Goal: Information Seeking & Learning: Learn about a topic

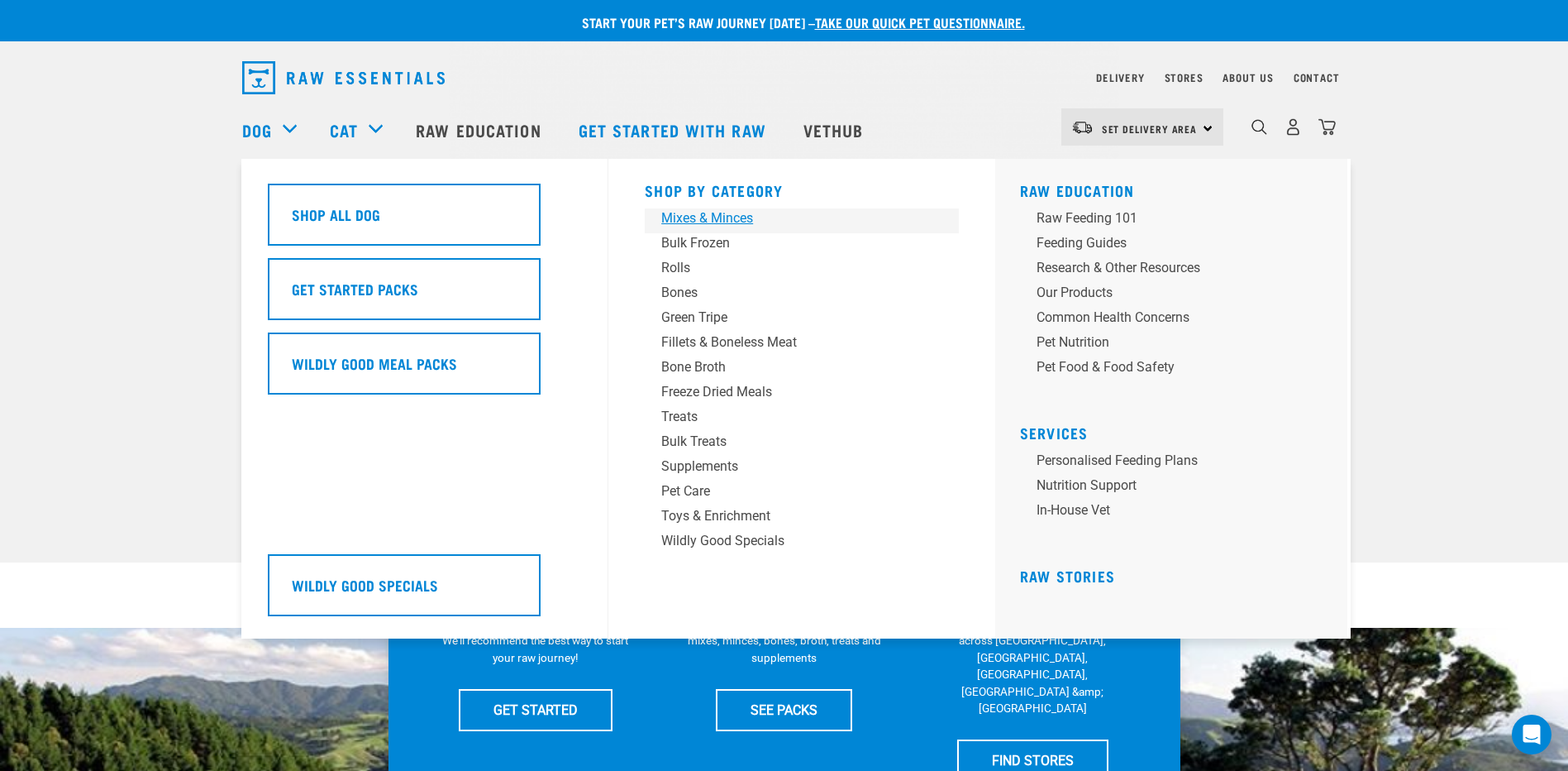
click at [730, 218] on div "Mixes & Minces" at bounding box center [790, 218] width 258 height 20
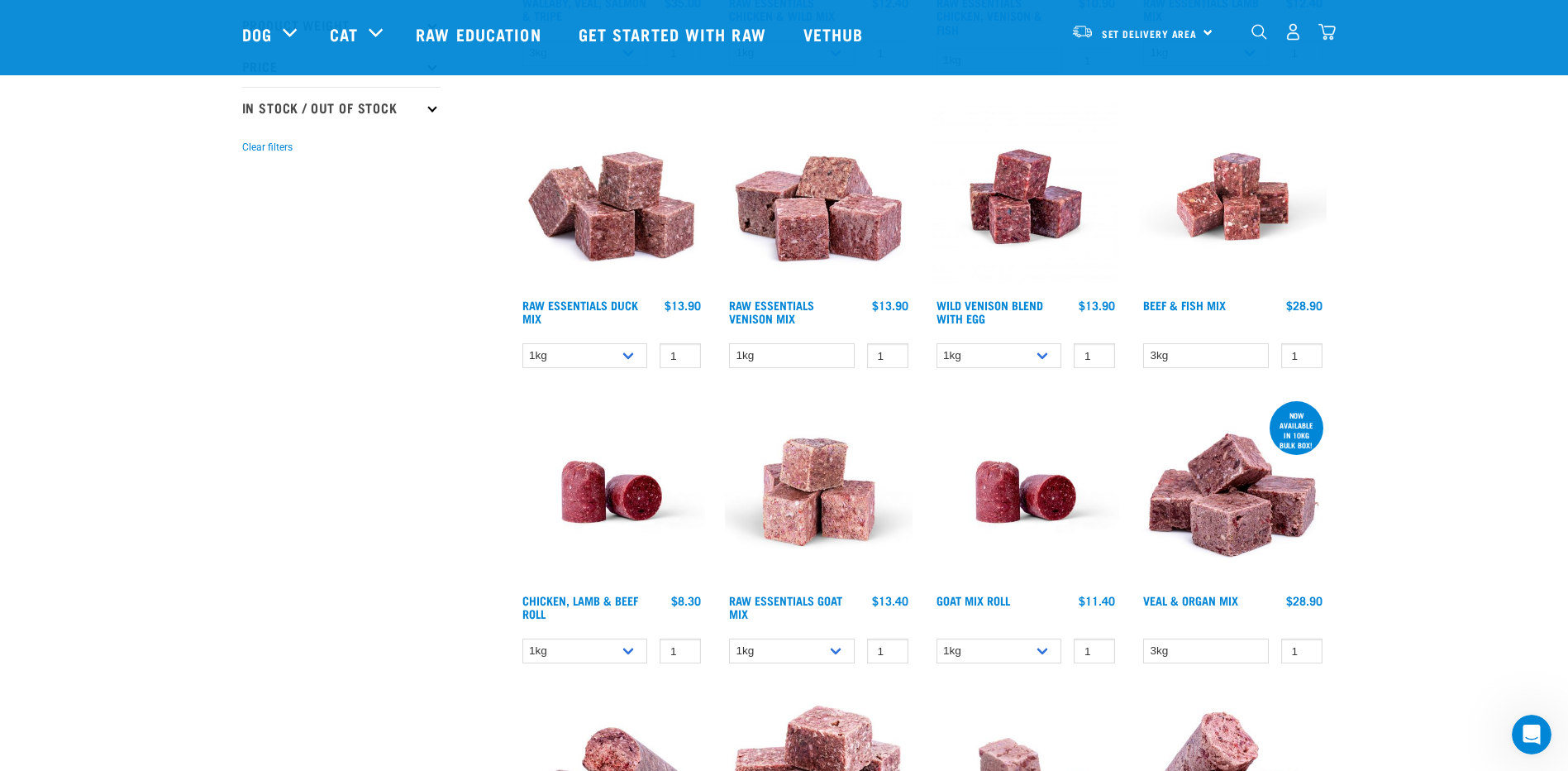
scroll to position [451, 0]
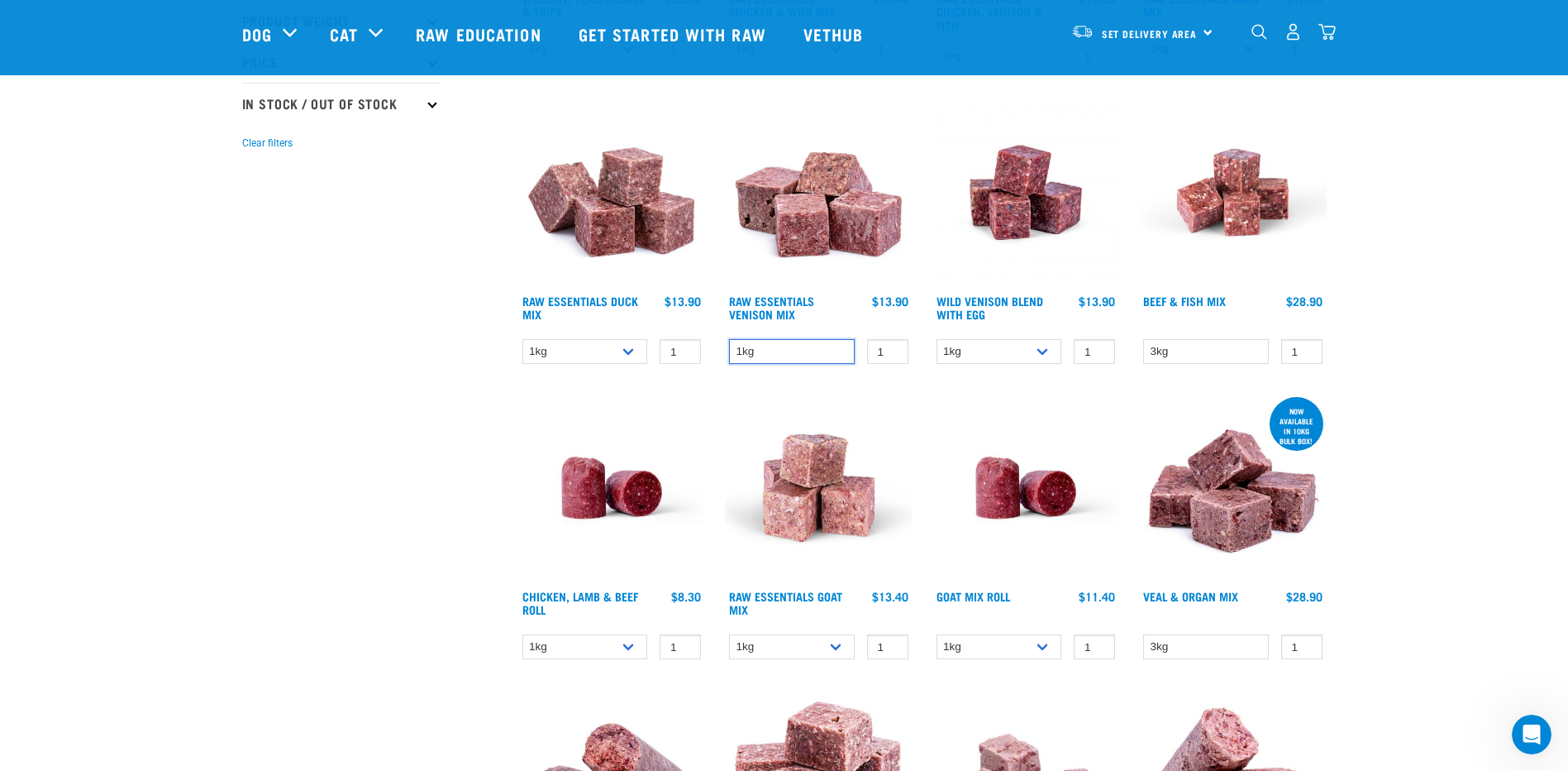
click at [822, 354] on select "1kg" at bounding box center [791, 352] width 126 height 26
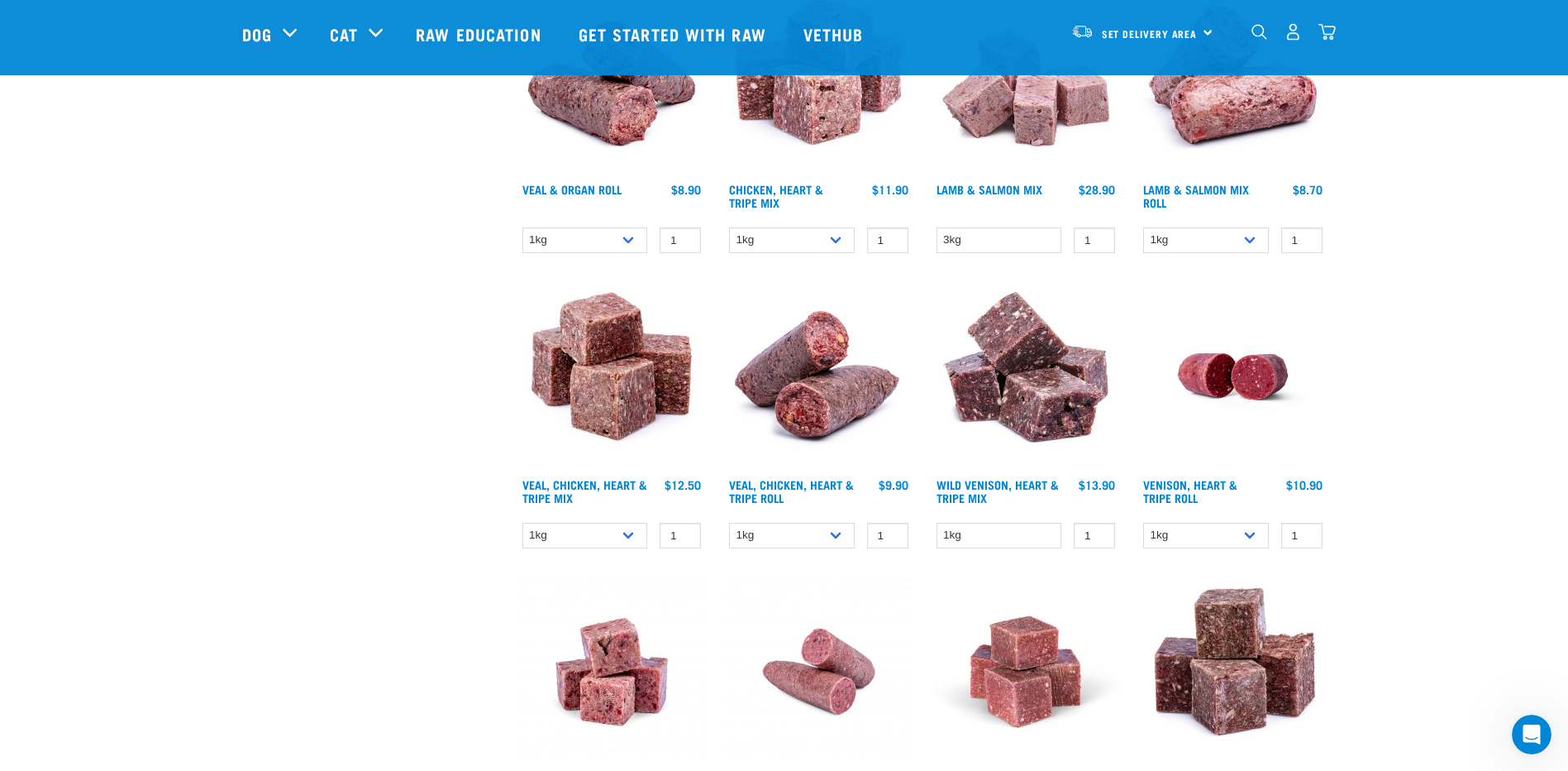
scroll to position [1157, 0]
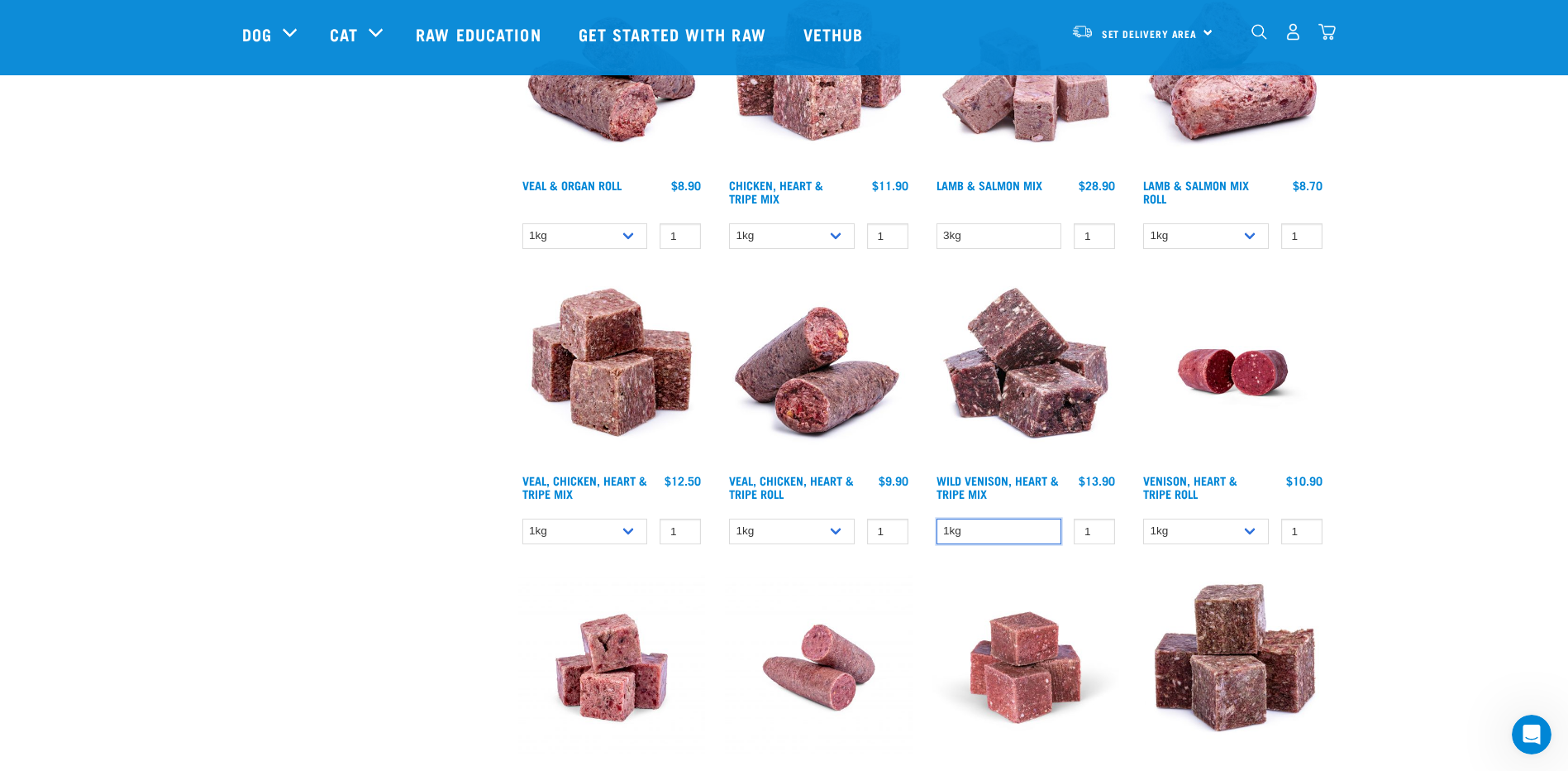
click at [1005, 531] on select "1kg" at bounding box center [999, 531] width 126 height 26
click at [1445, 394] on div "Start your pet’s raw journey [DATE] – take our quick pet questionnaire. Deliver…" at bounding box center [784, 177] width 1568 height 2668
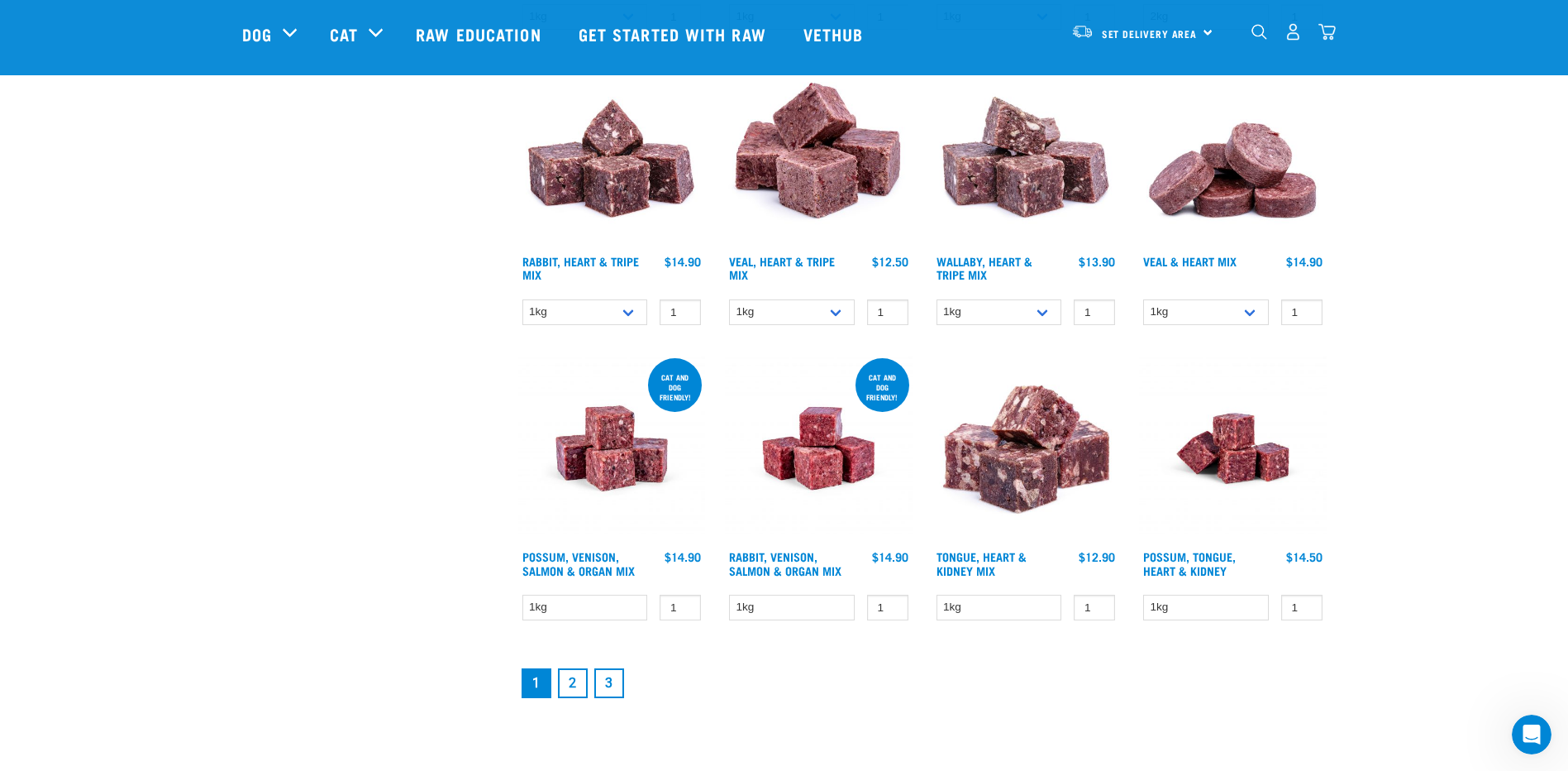
scroll to position [1999, 0]
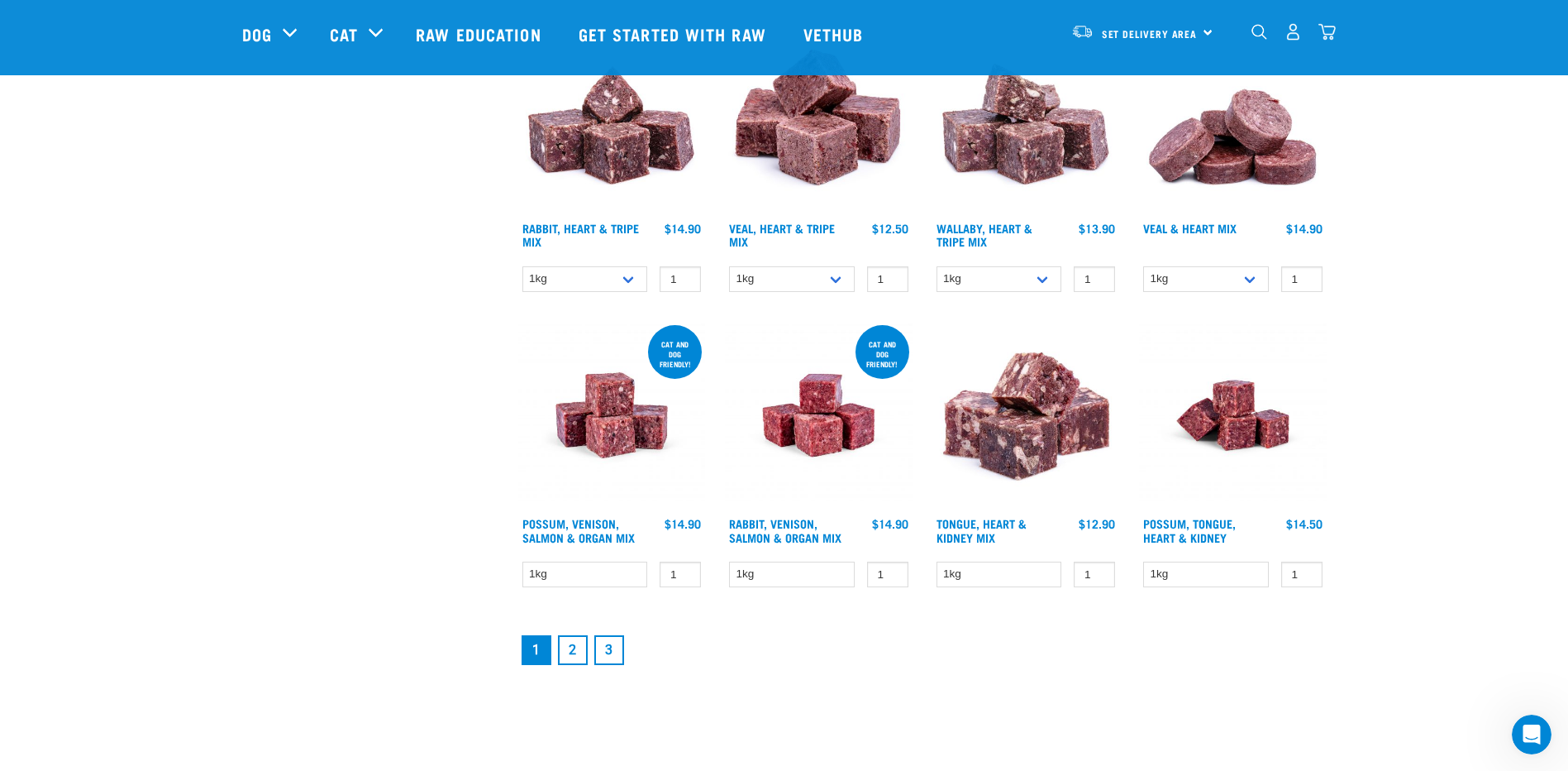
click at [571, 648] on link "2" at bounding box center [573, 650] width 29 height 29
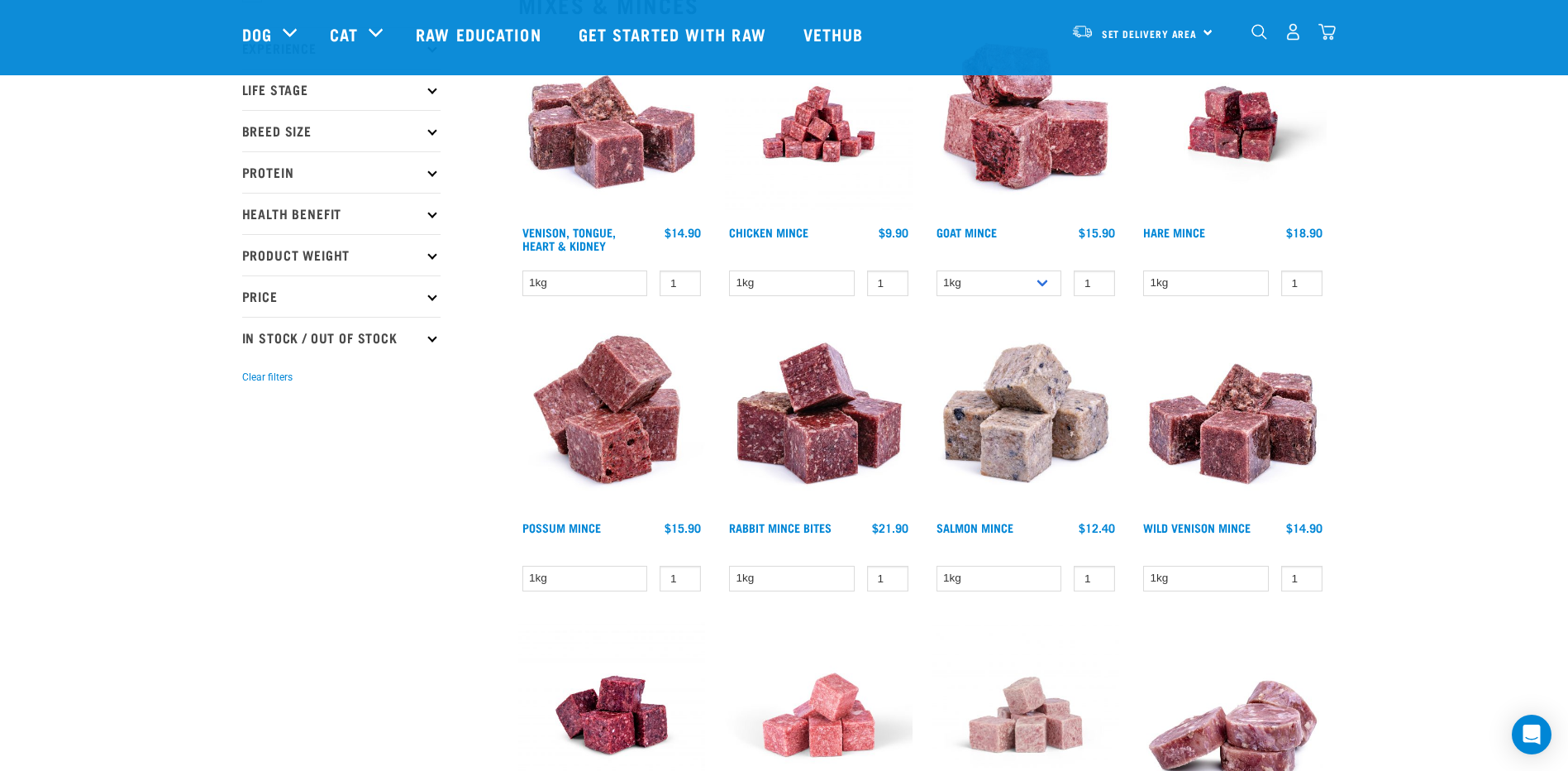
scroll to position [299, 0]
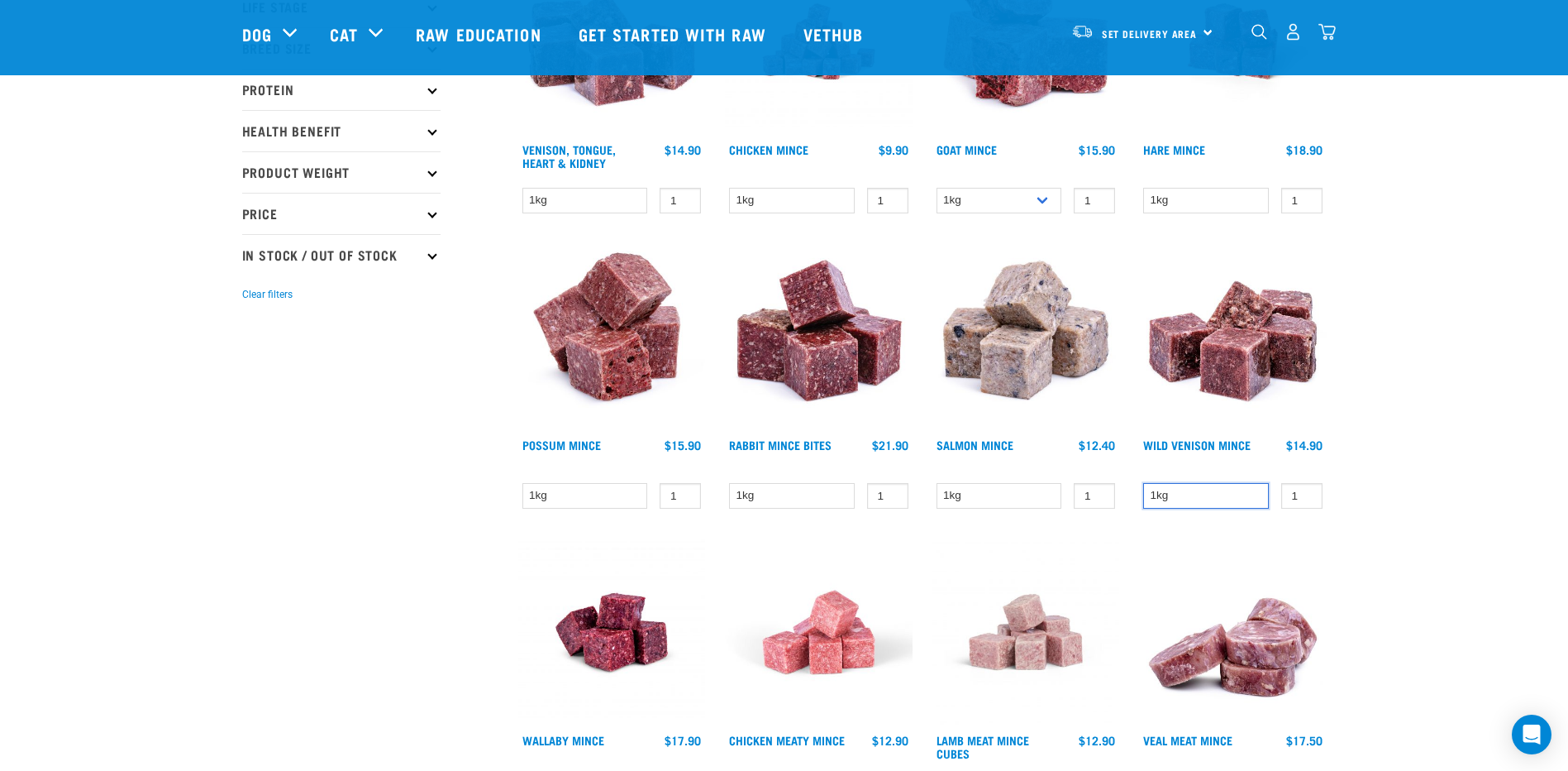
click at [1233, 498] on select "1kg" at bounding box center [1205, 496] width 126 height 26
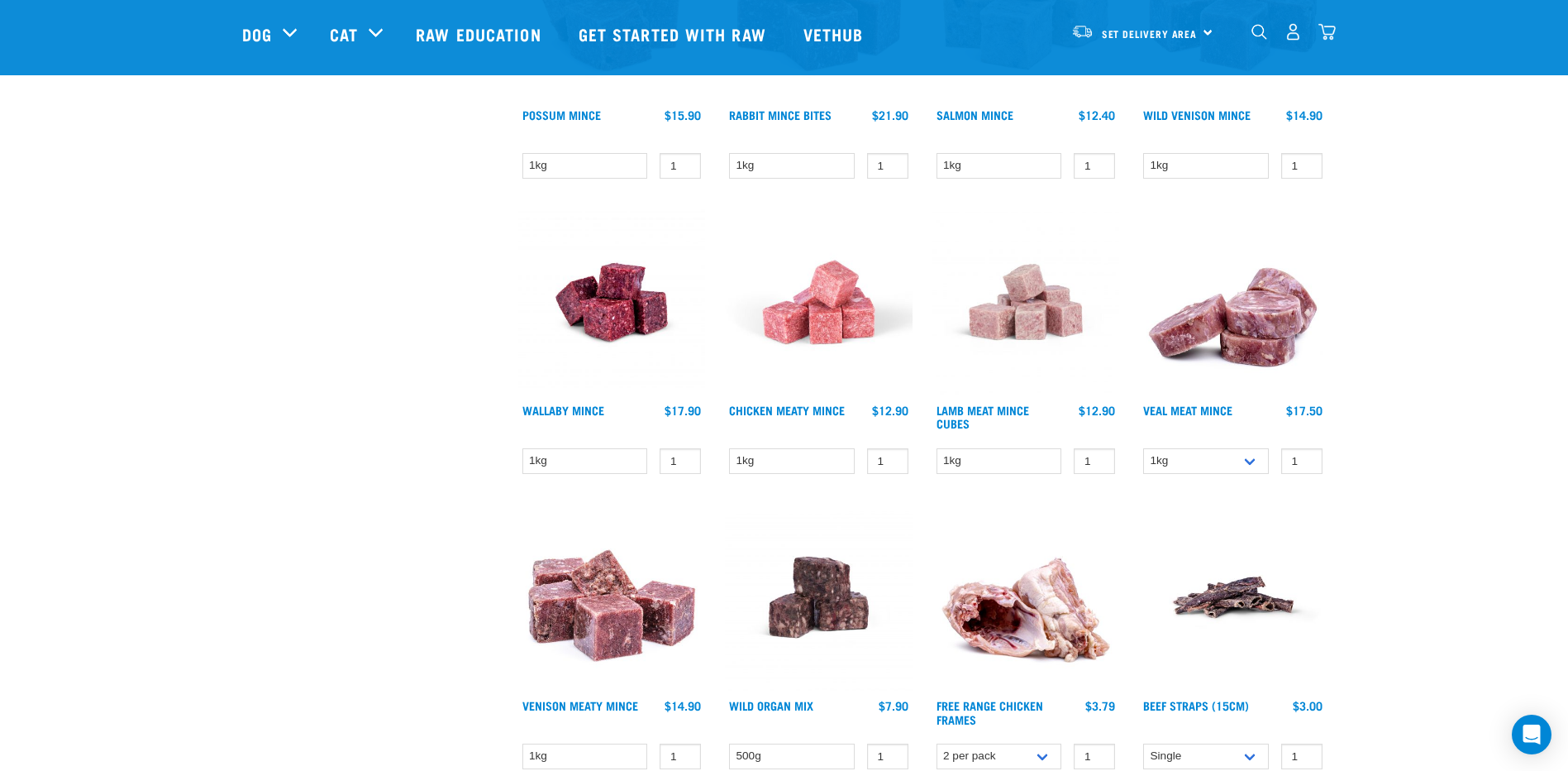
scroll to position [630, 0]
click at [579, 464] on select "1kg" at bounding box center [585, 460] width 126 height 26
drag, startPoint x: 579, startPoint y: 464, endPoint x: 552, endPoint y: 463, distance: 27.0
click at [579, 464] on select "1kg" at bounding box center [585, 460] width 126 height 26
click at [403, 457] on div "× Filter products Pet Type Dog Cat Experience New Raw Feeder Experienced Raw Fe…" at bounding box center [369, 733] width 276 height 2613
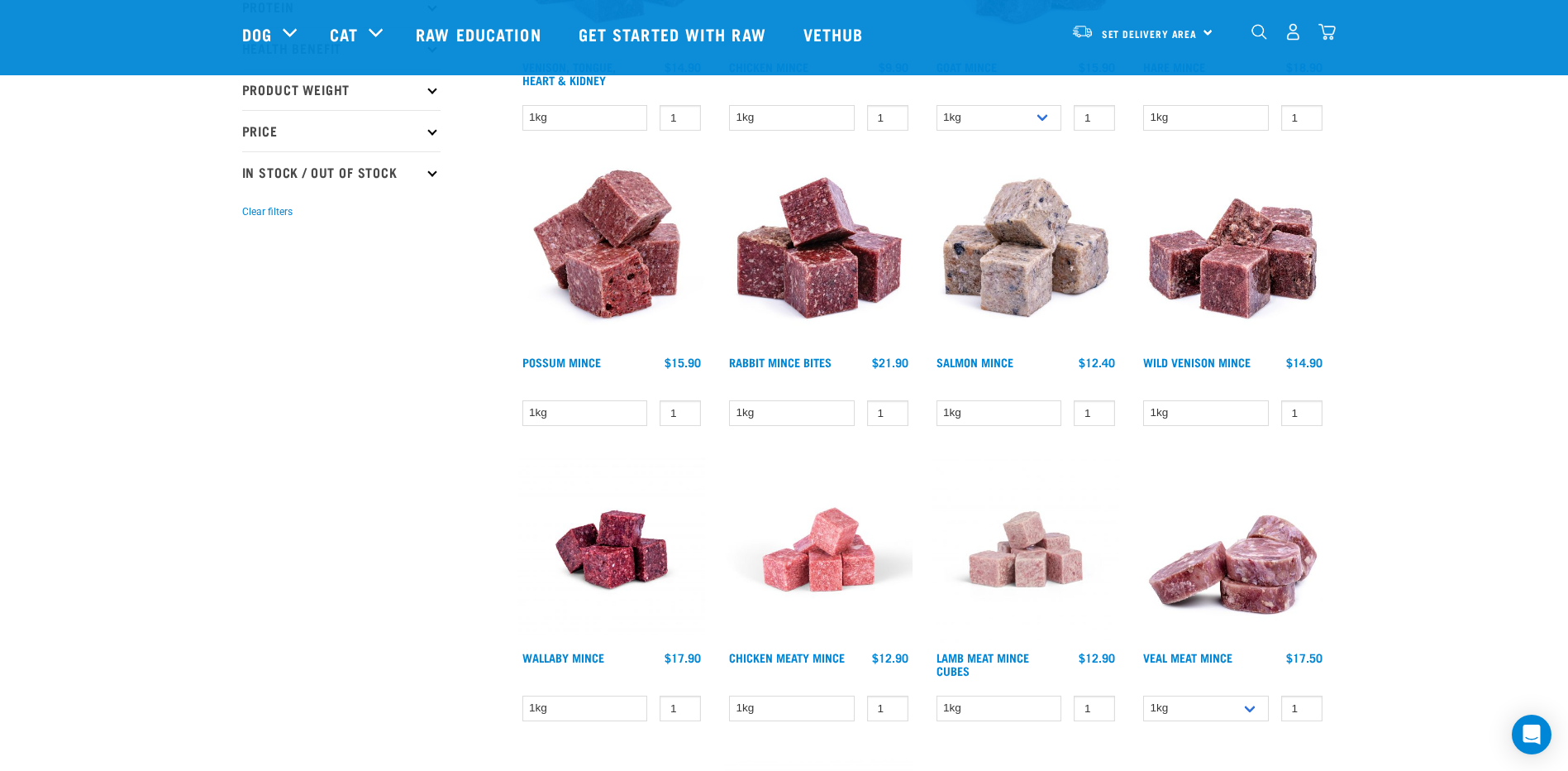
scroll to position [0, 0]
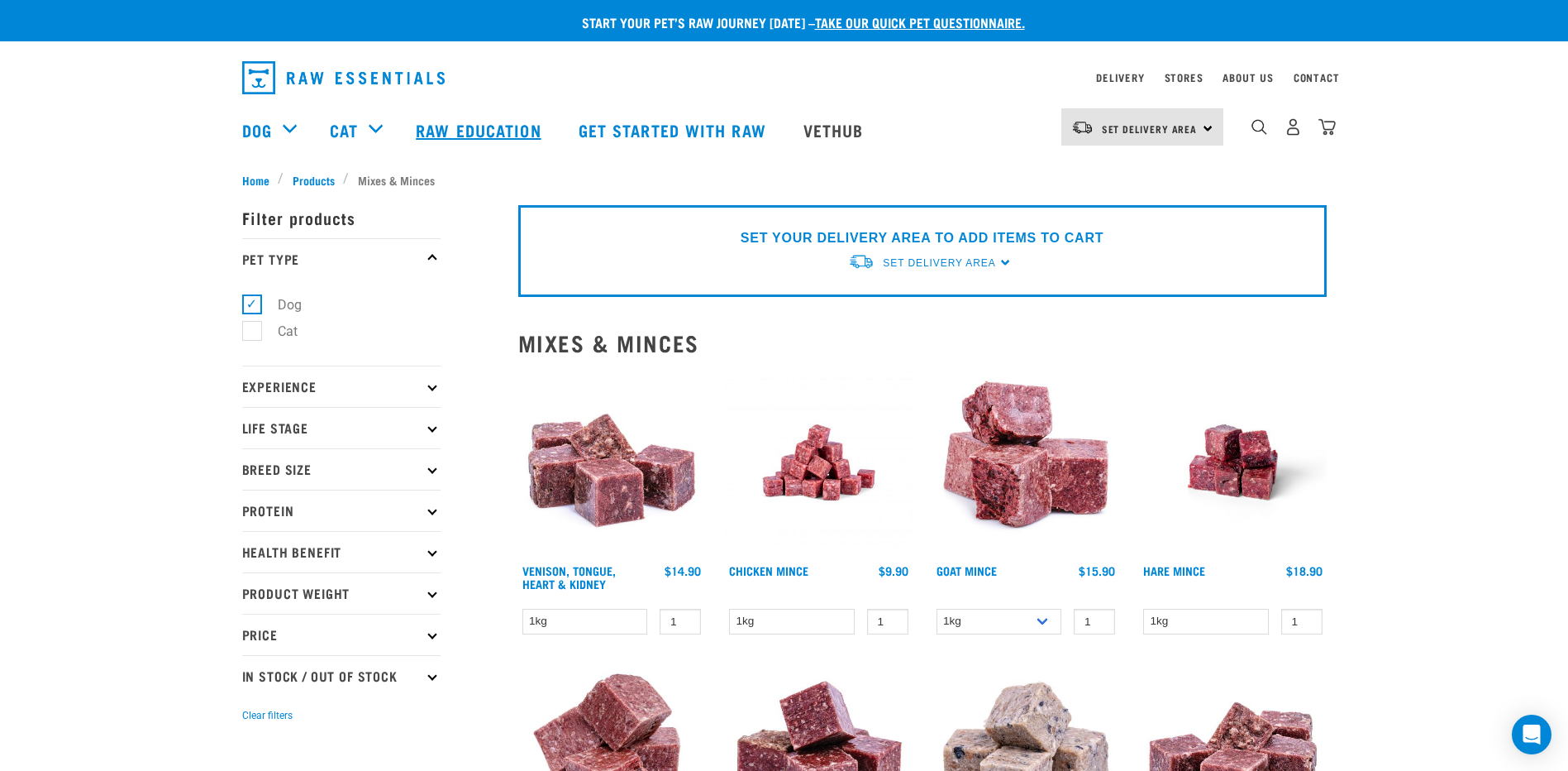
click at [455, 133] on link "Raw Education" at bounding box center [480, 130] width 162 height 66
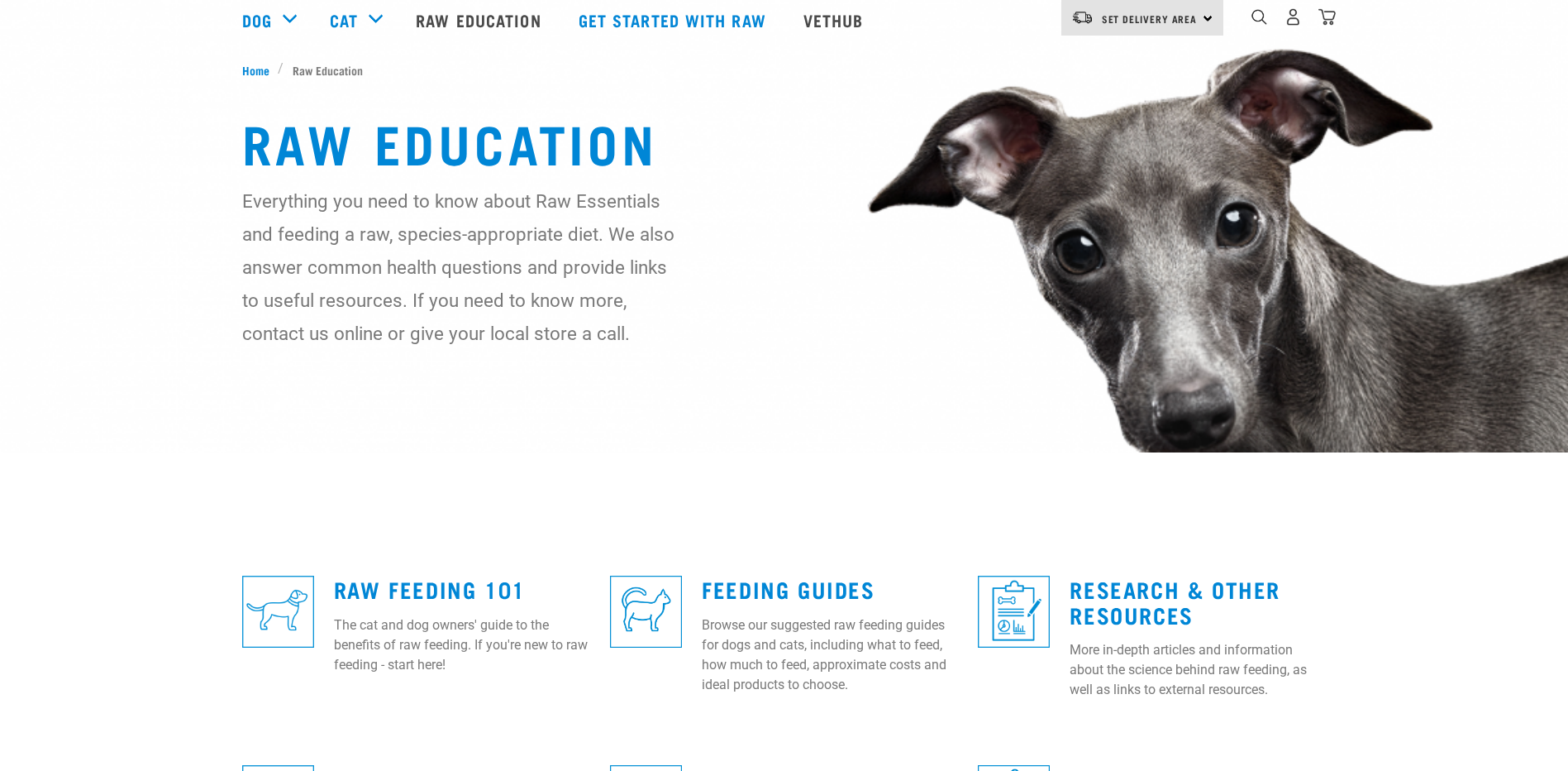
scroll to position [248, 0]
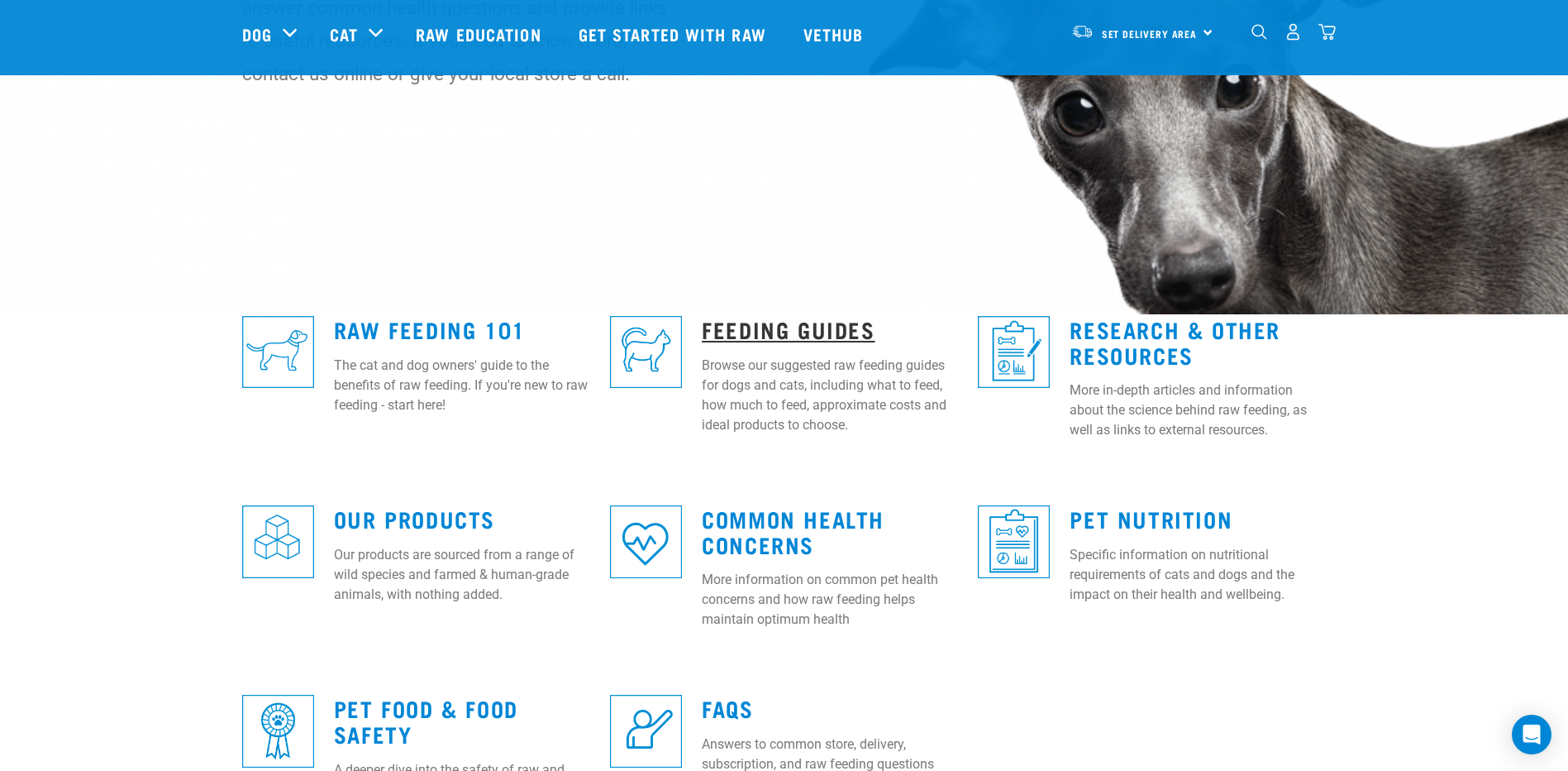
click at [815, 326] on link "Feeding Guides" at bounding box center [788, 329] width 172 height 13
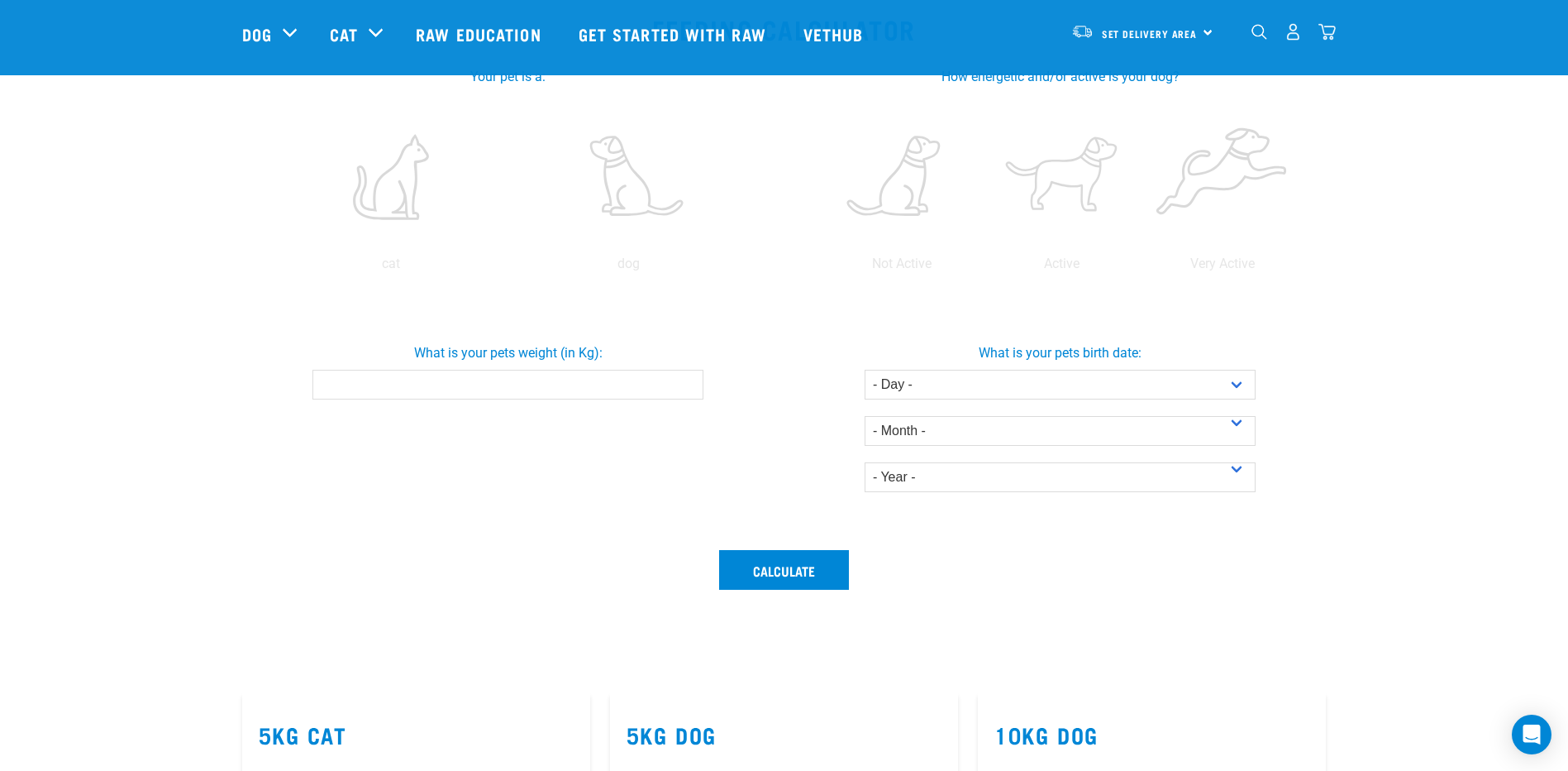
scroll to position [331, 0]
click at [580, 373] on input "What is your pets weight (in Kg):" at bounding box center [508, 382] width 391 height 29
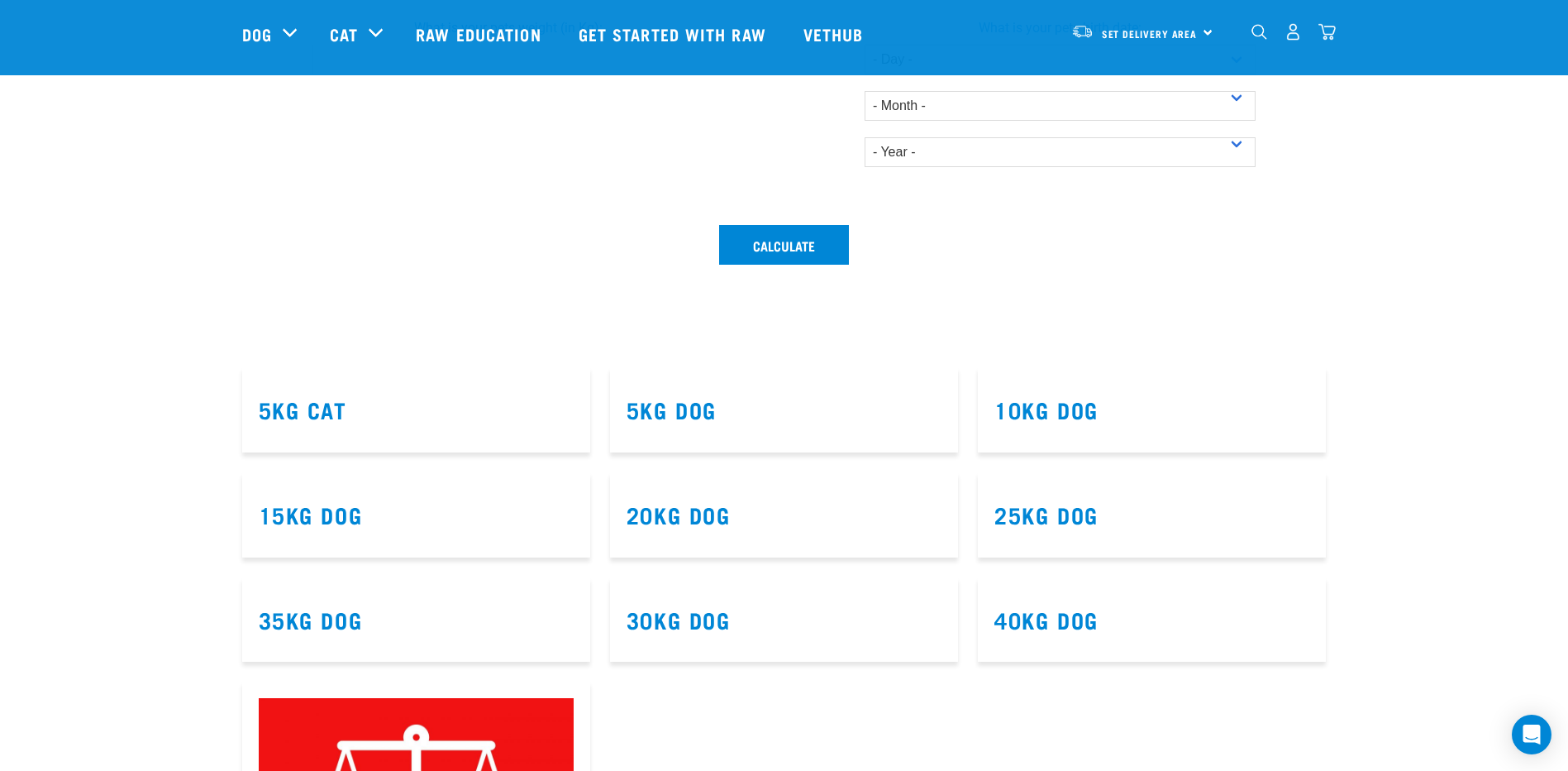
scroll to position [662, 0]
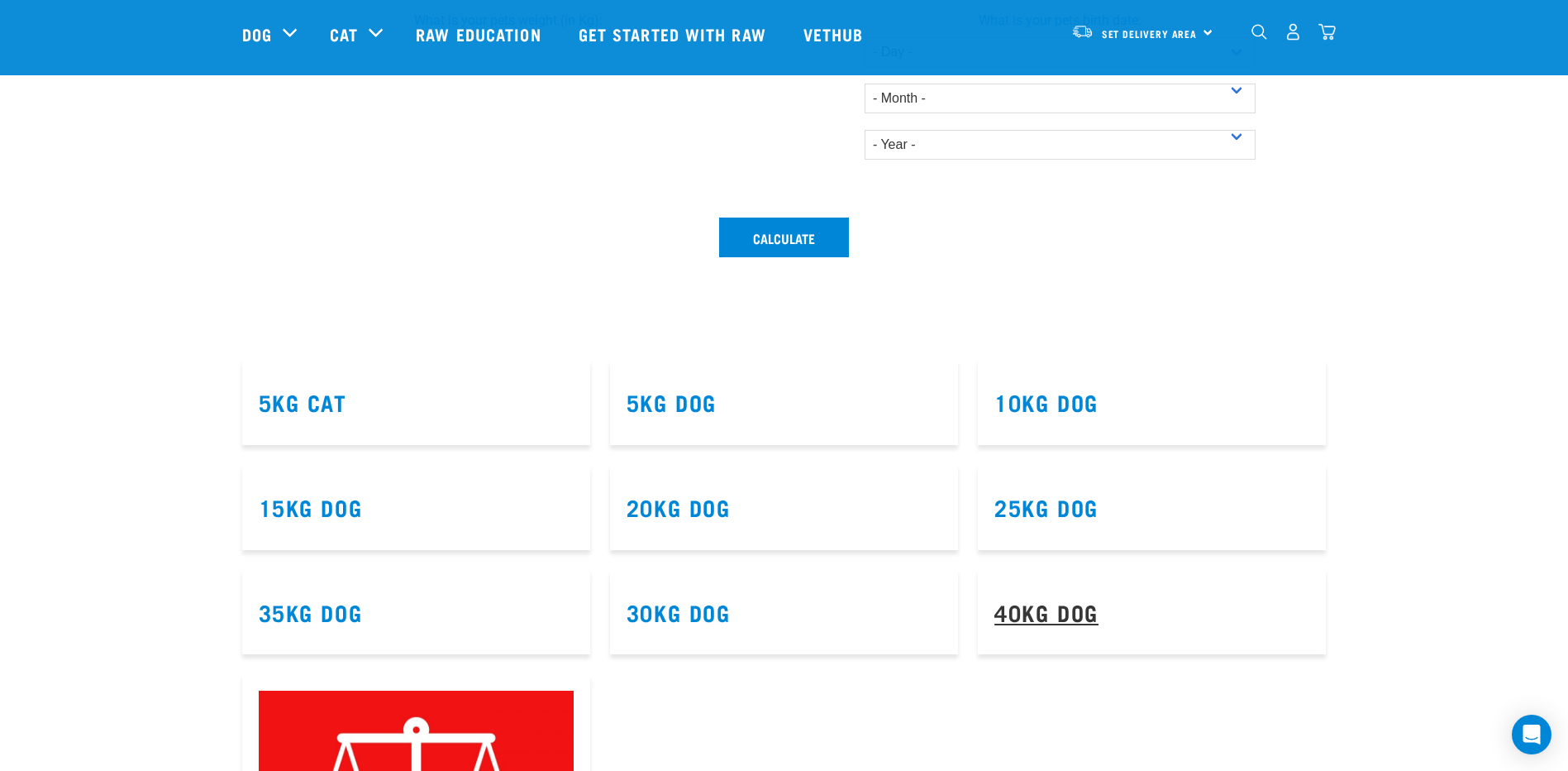
click at [1057, 611] on link "40kg Dog" at bounding box center [1047, 611] width 104 height 13
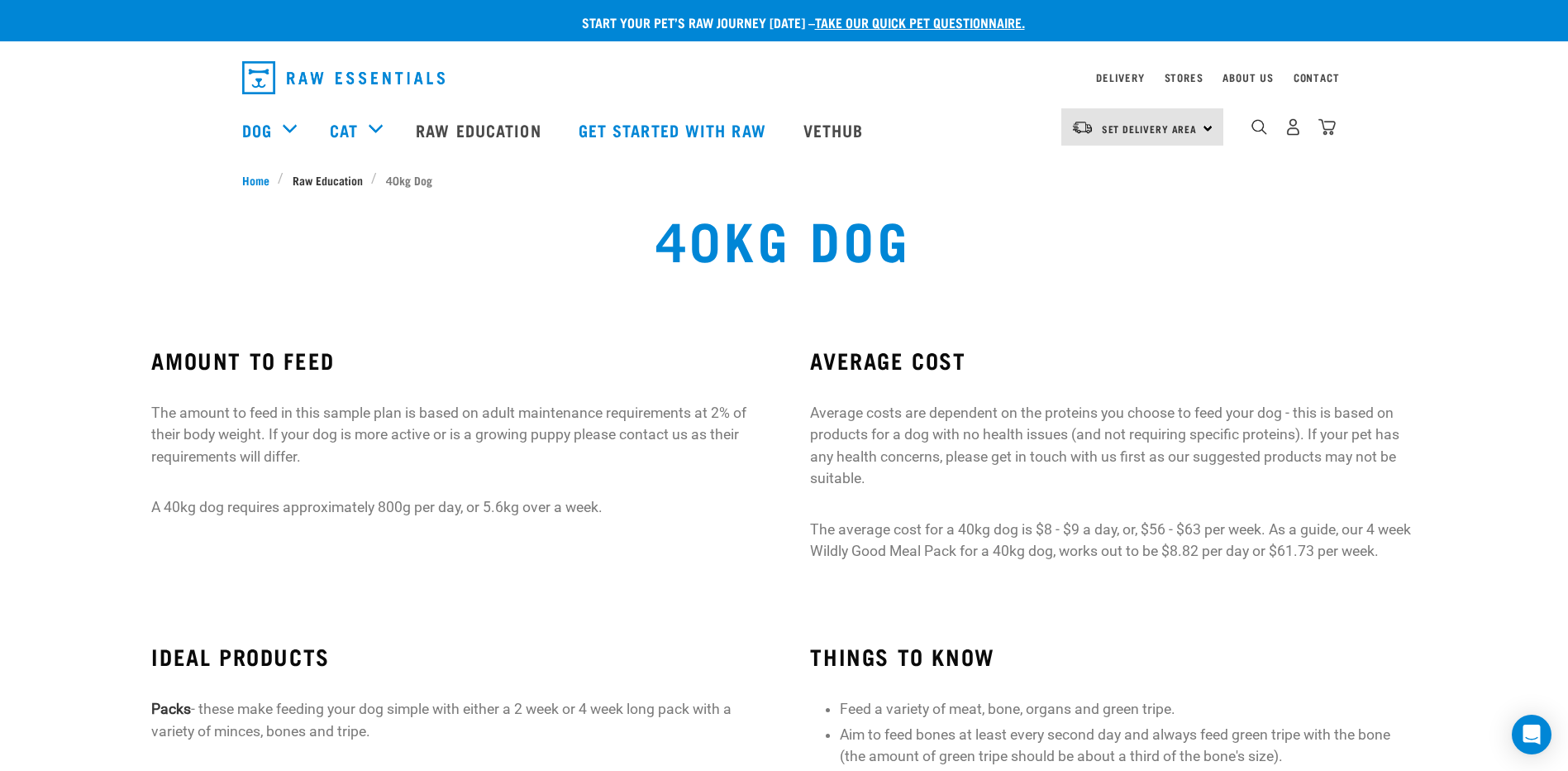
click at [329, 182] on span "Raw Education" at bounding box center [327, 180] width 71 height 17
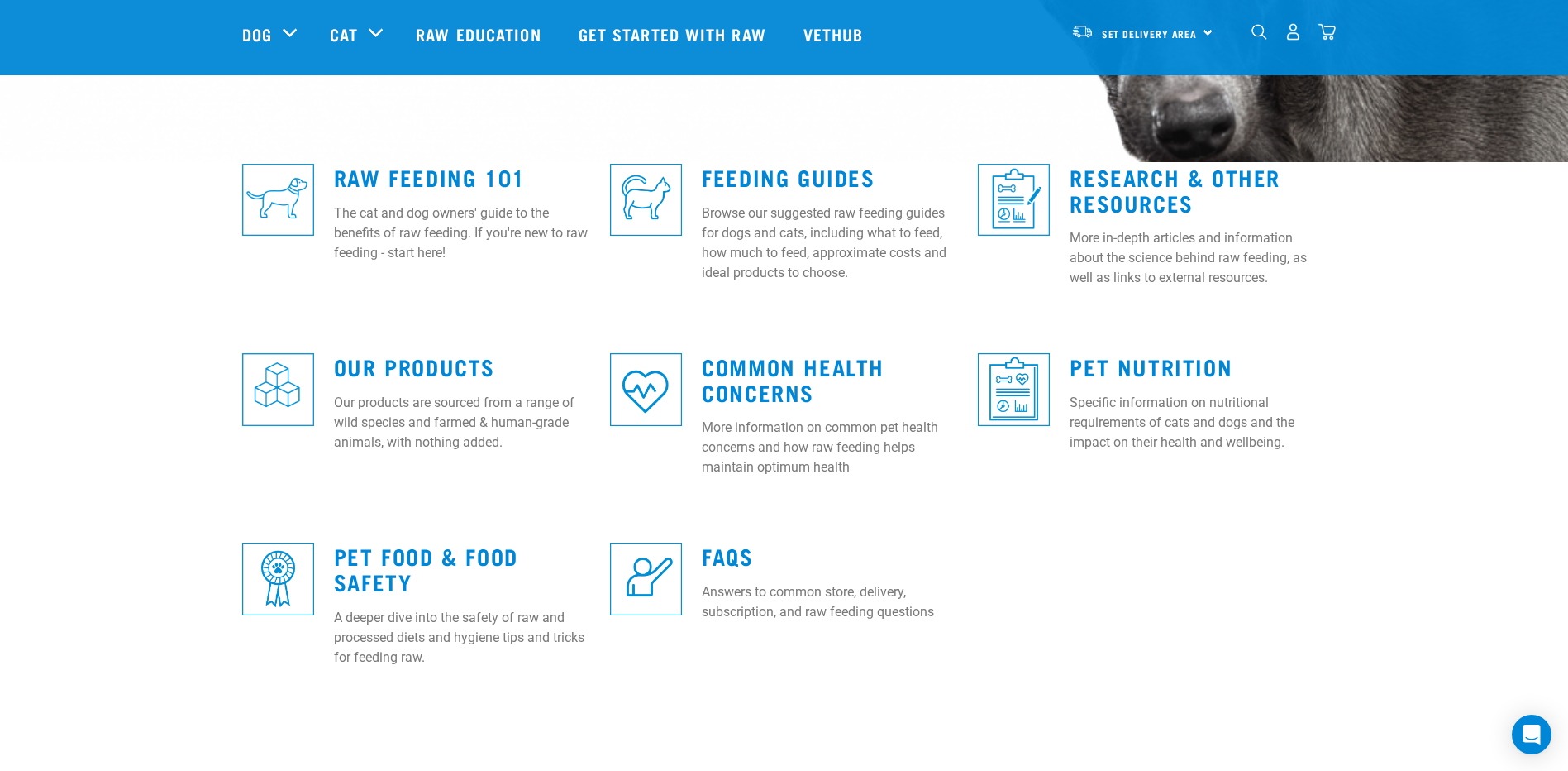
scroll to position [413, 0]
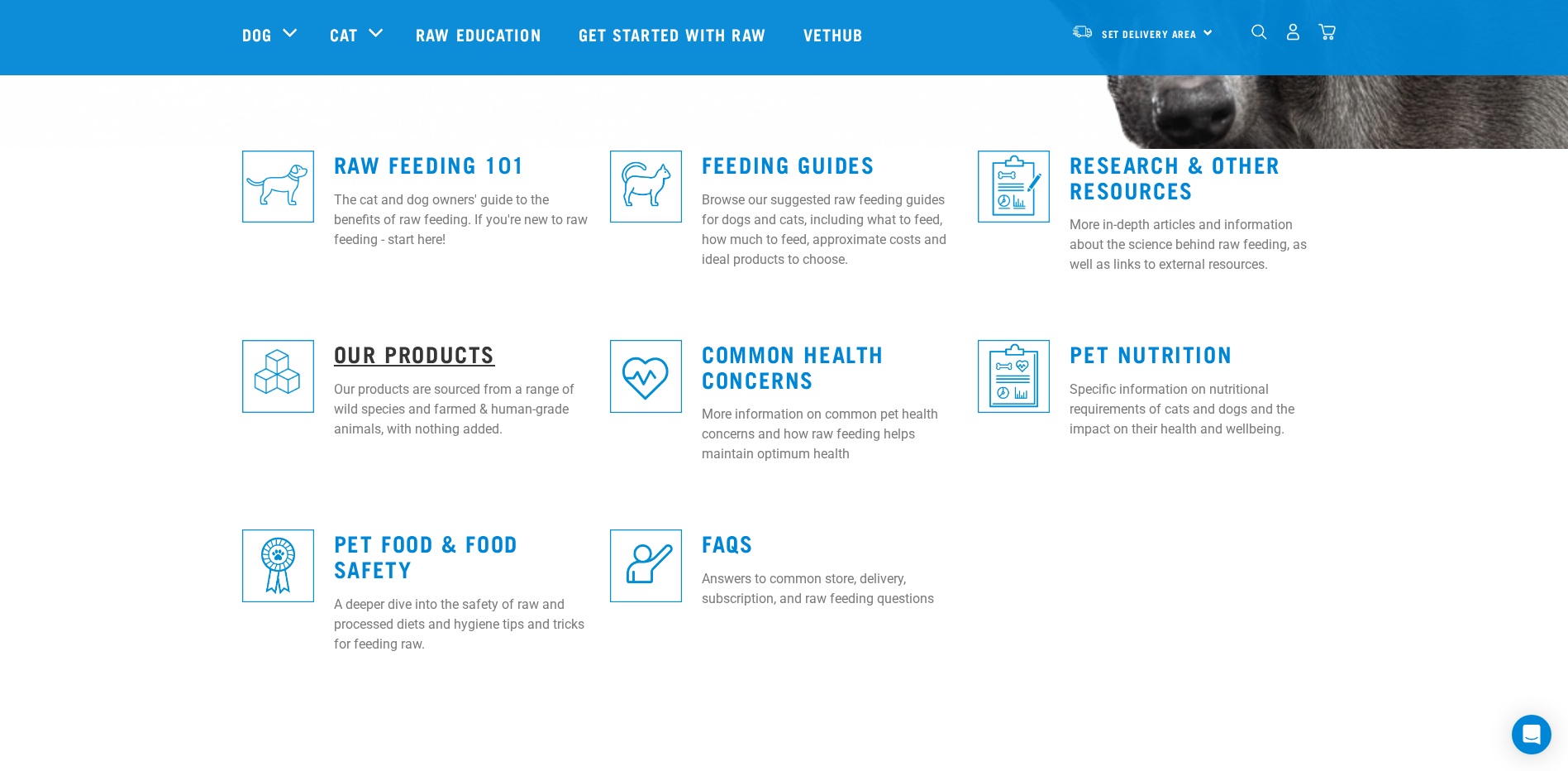
click at [414, 352] on link "Our Products" at bounding box center [414, 353] width 161 height 13
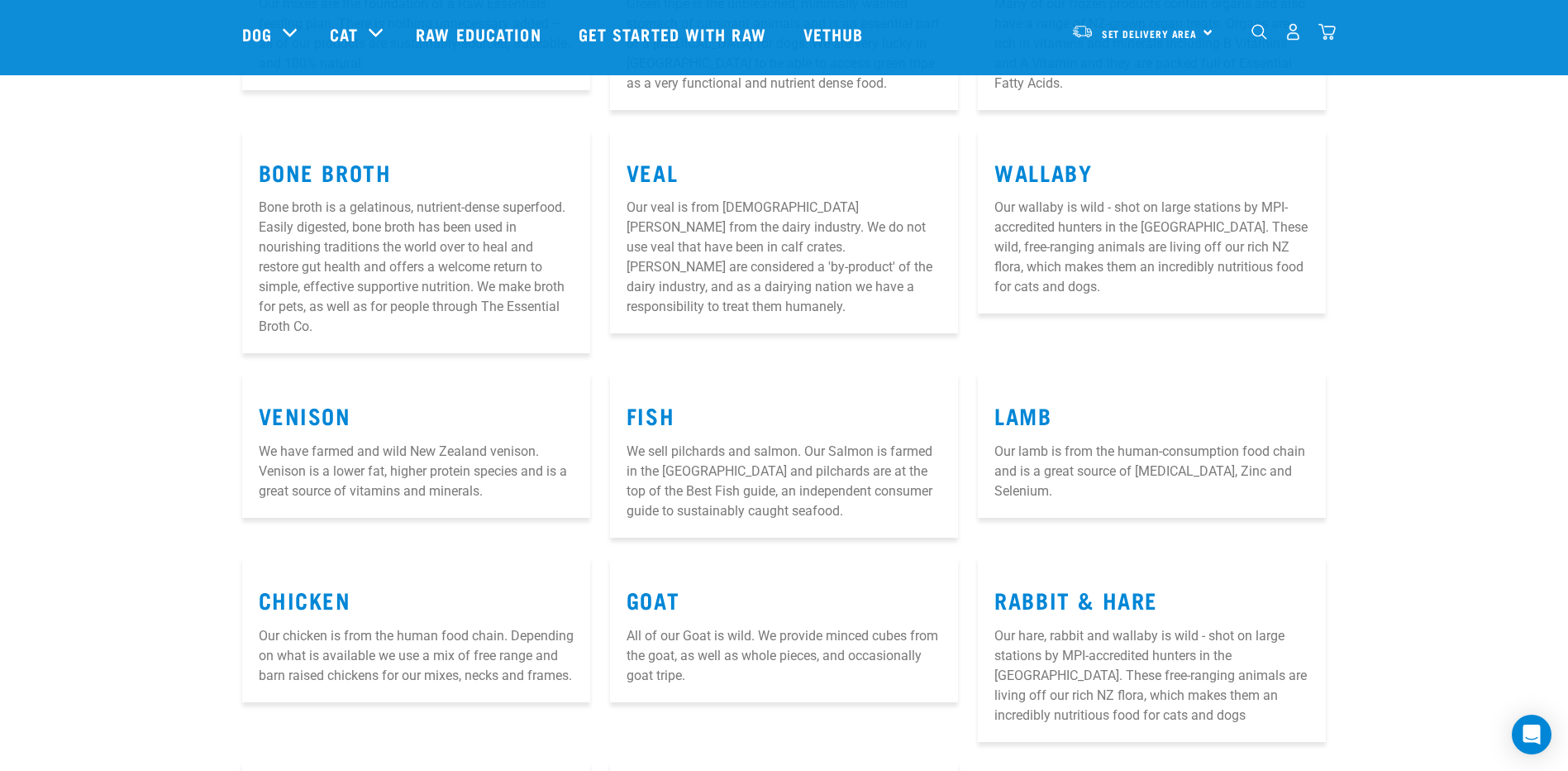
scroll to position [331, 0]
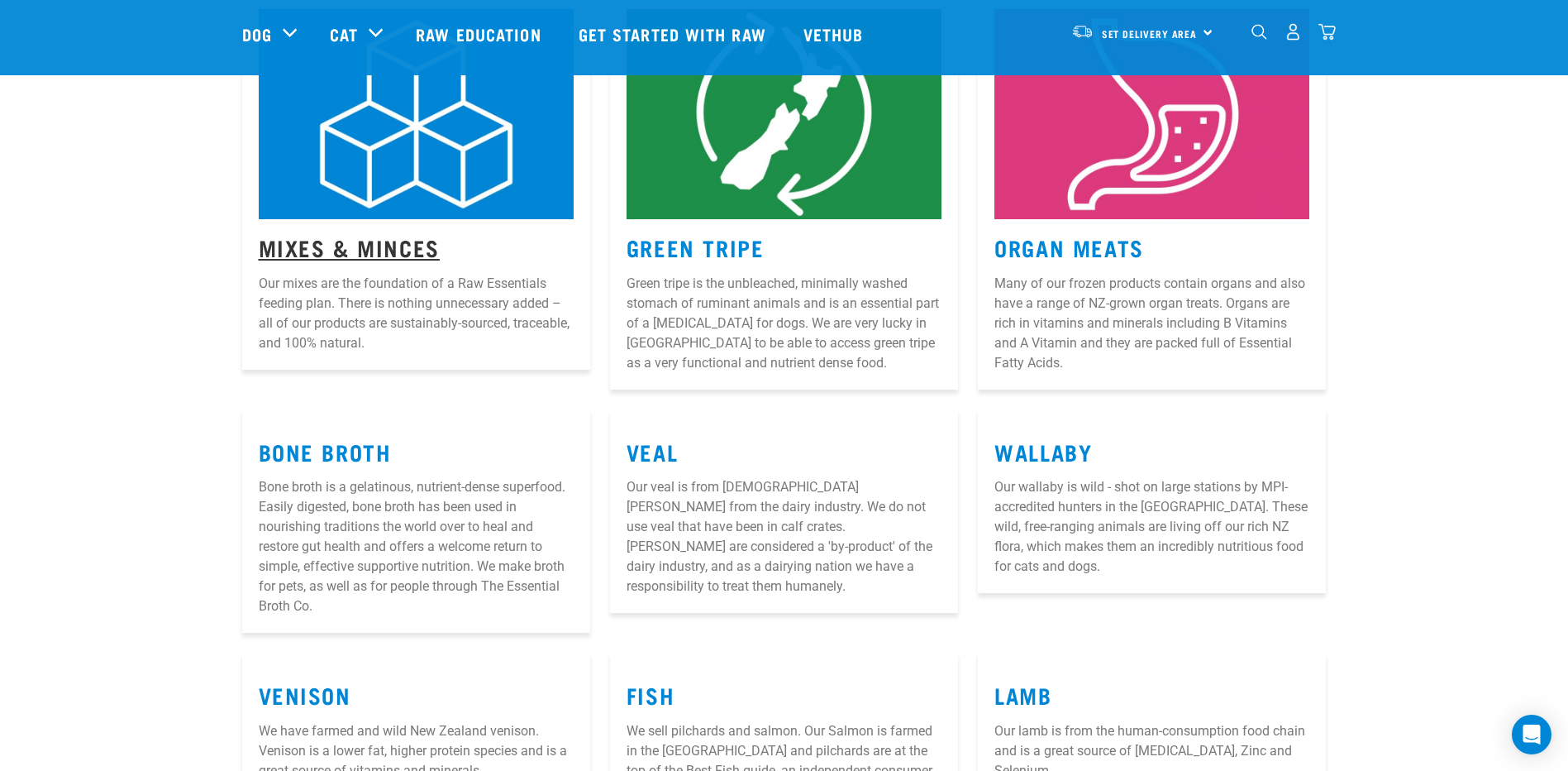
click at [310, 243] on link "Mixes & Minces" at bounding box center [349, 247] width 181 height 13
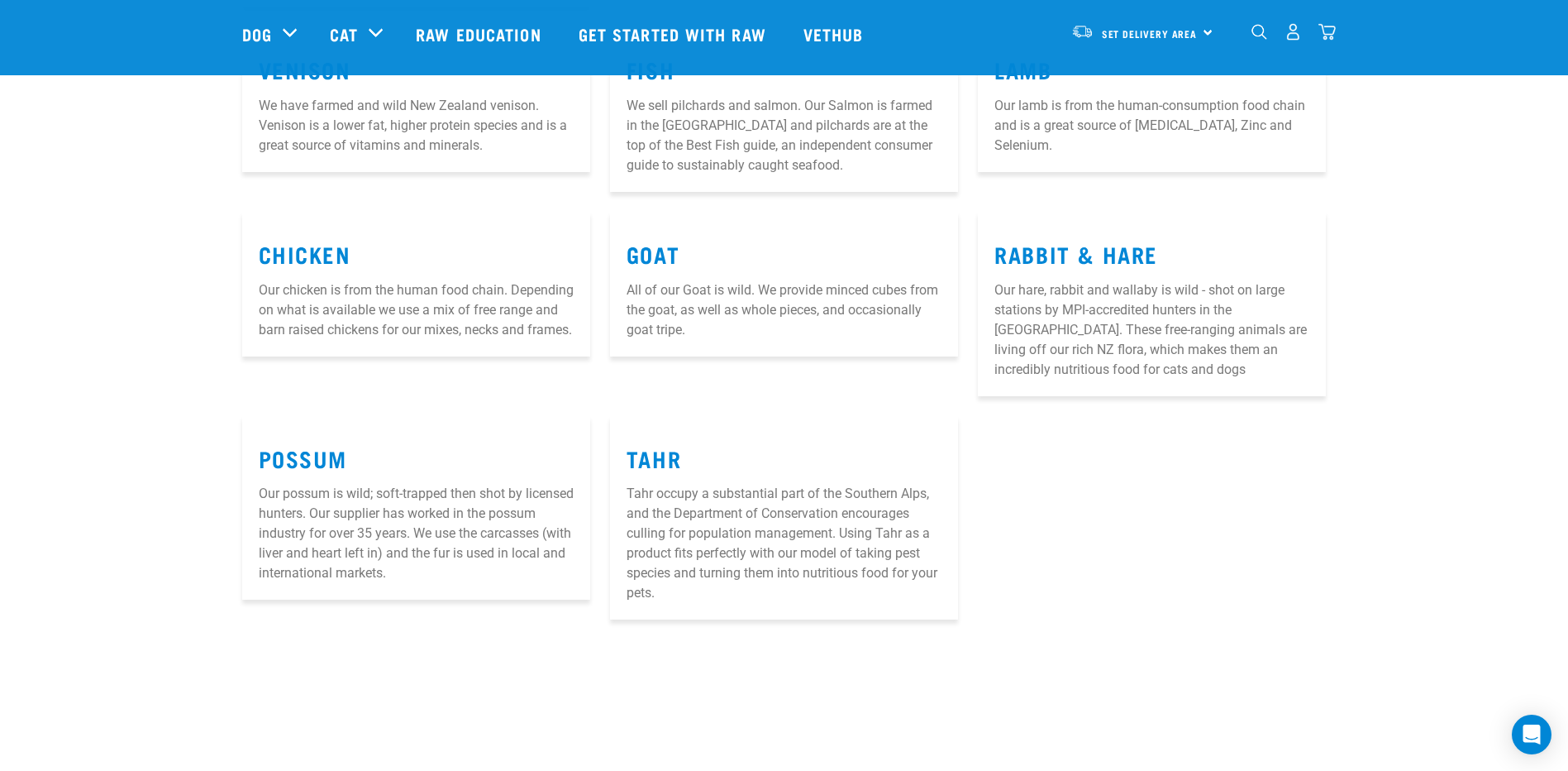
scroll to position [1405, 0]
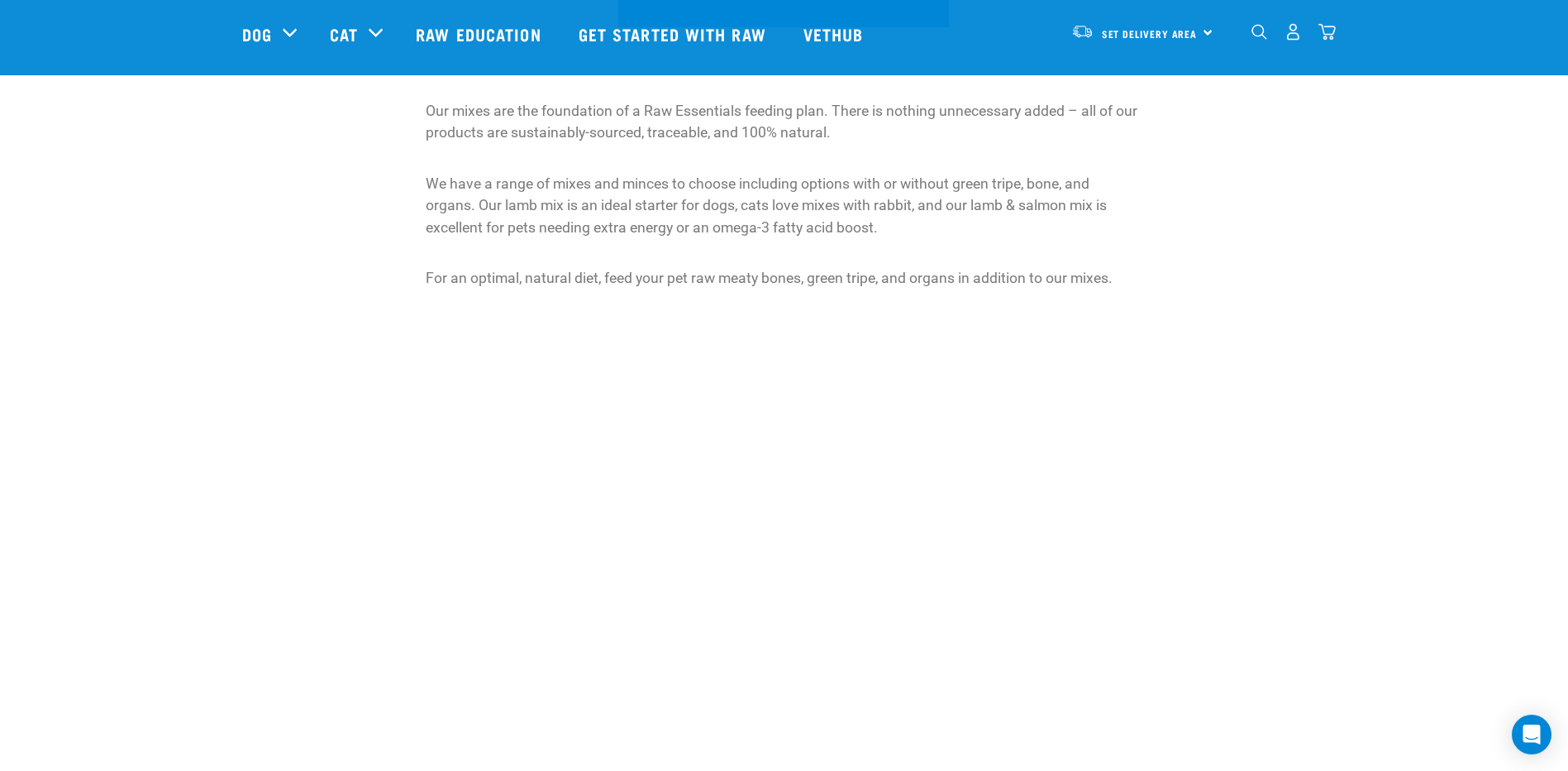
scroll to position [1012, 0]
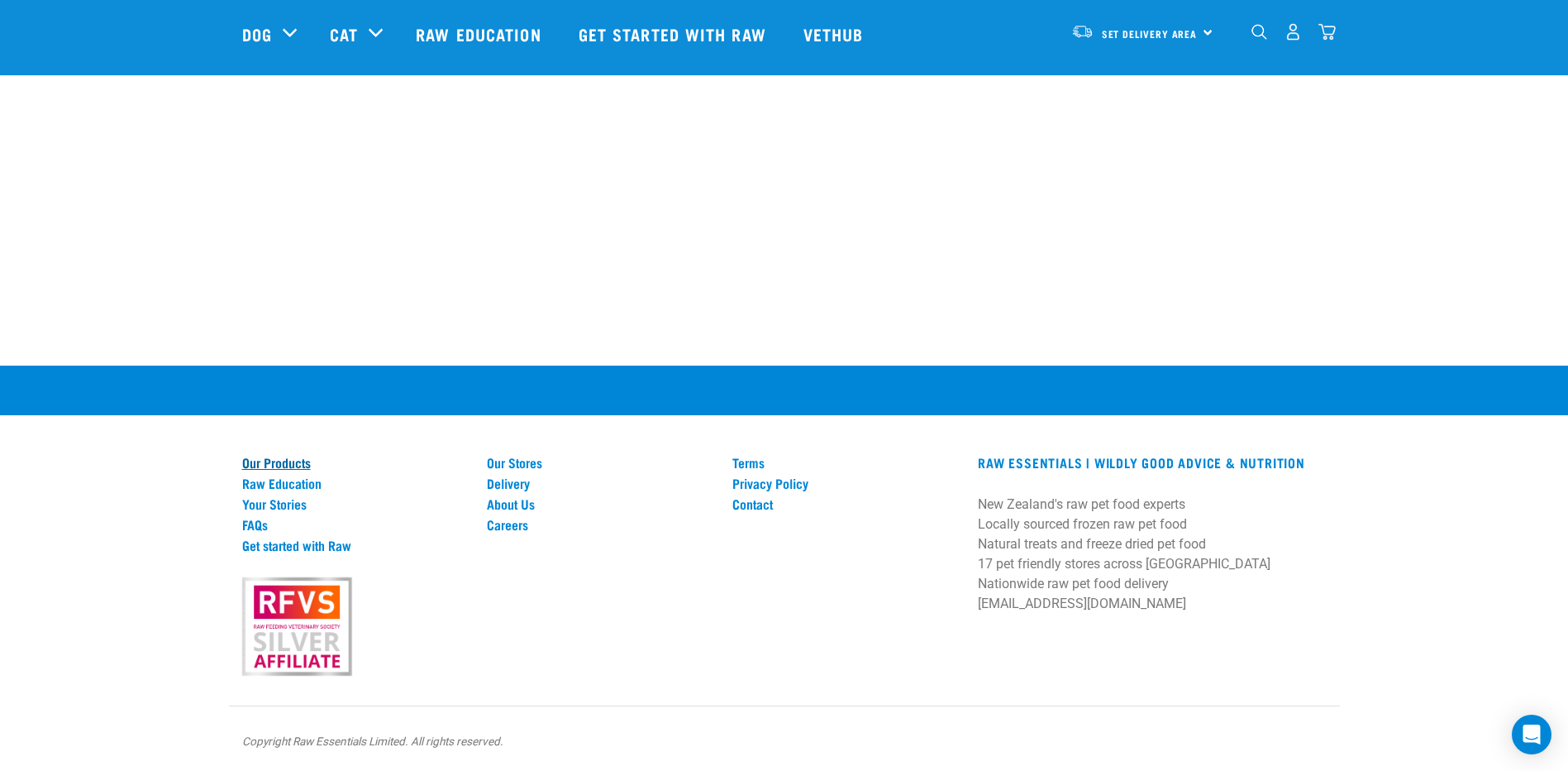
click at [277, 461] on link "Our Products" at bounding box center [355, 462] width 225 height 15
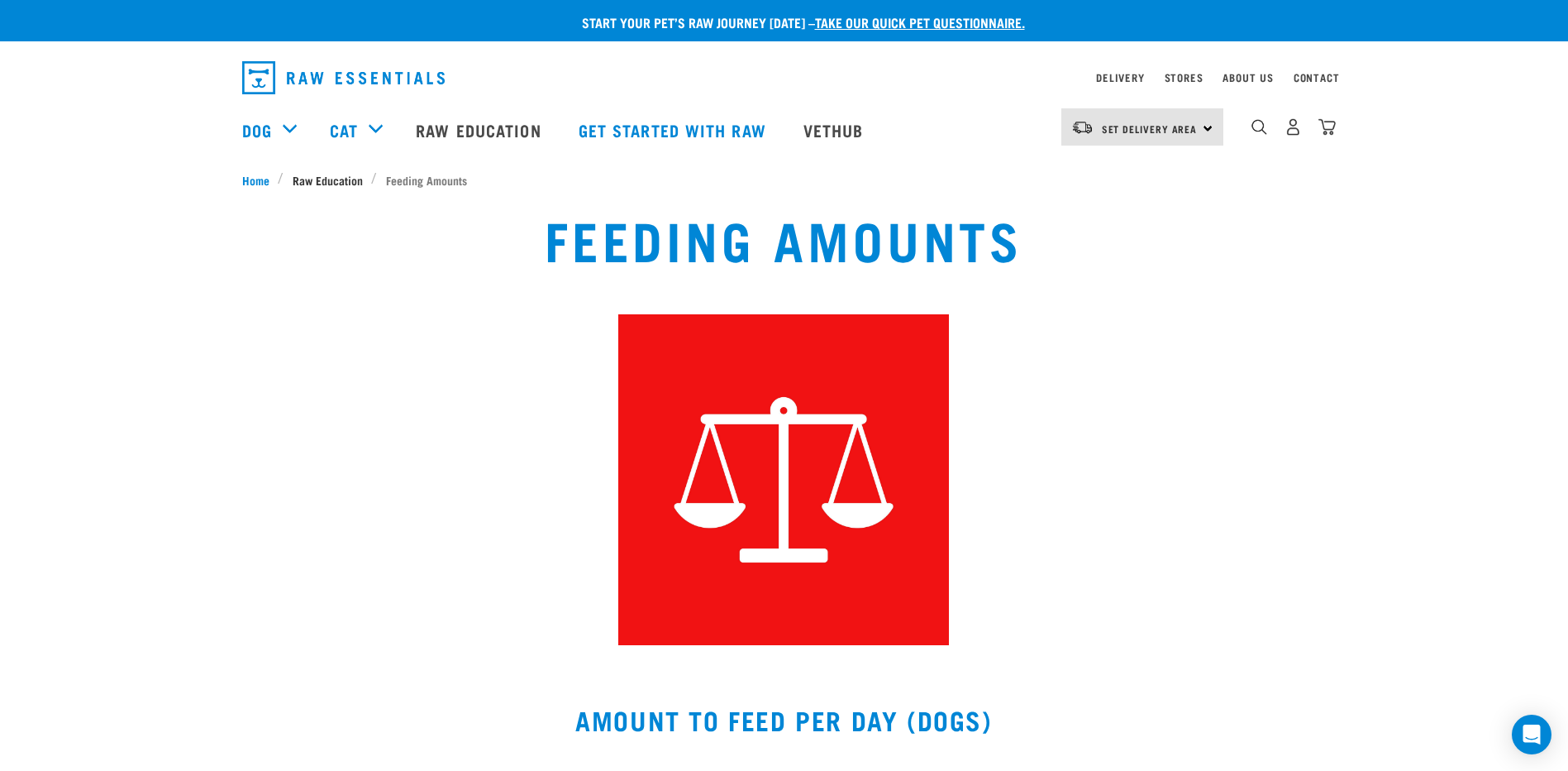
click at [333, 182] on span "Raw Education" at bounding box center [327, 180] width 71 height 17
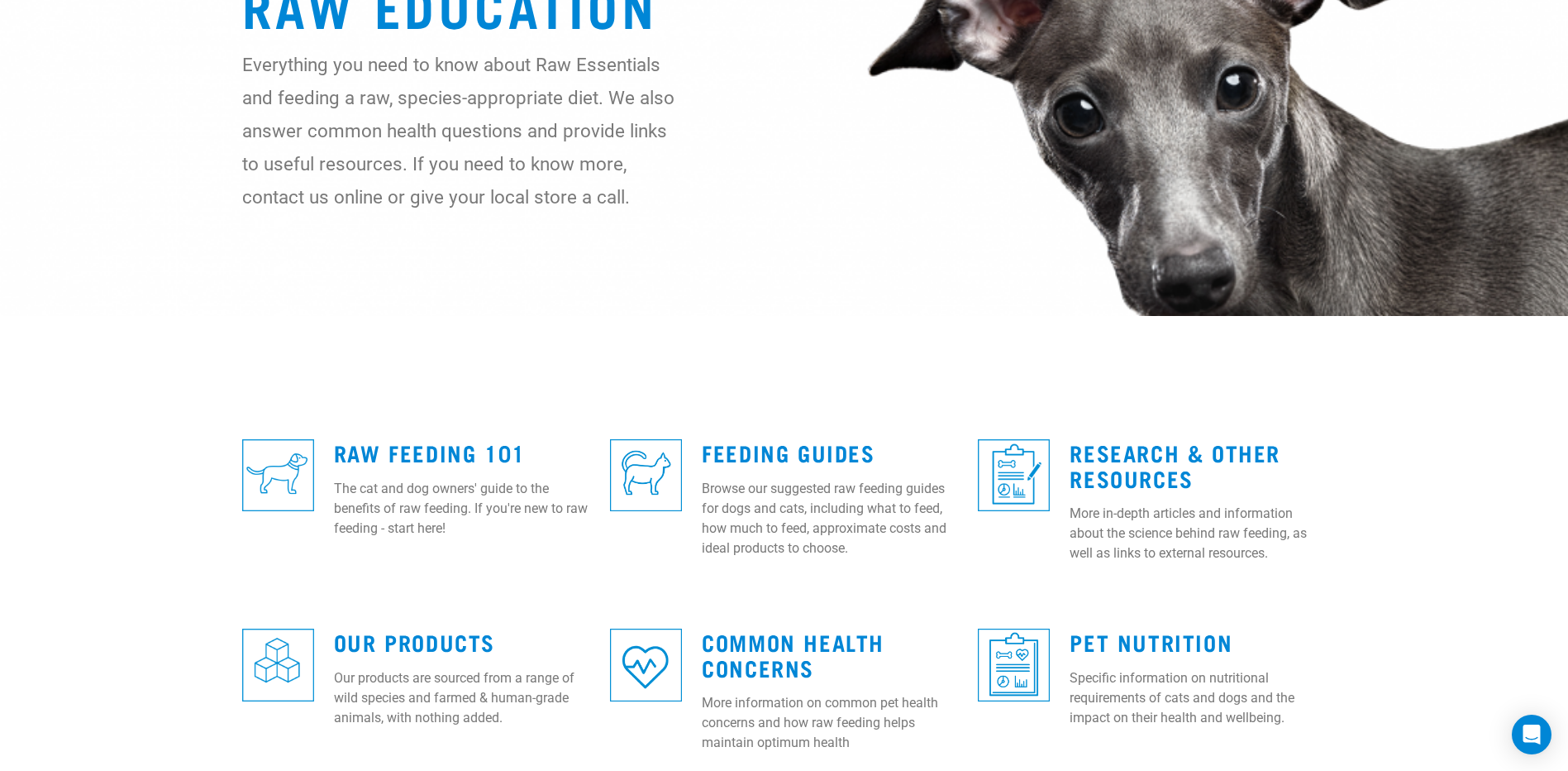
scroll to position [331, 0]
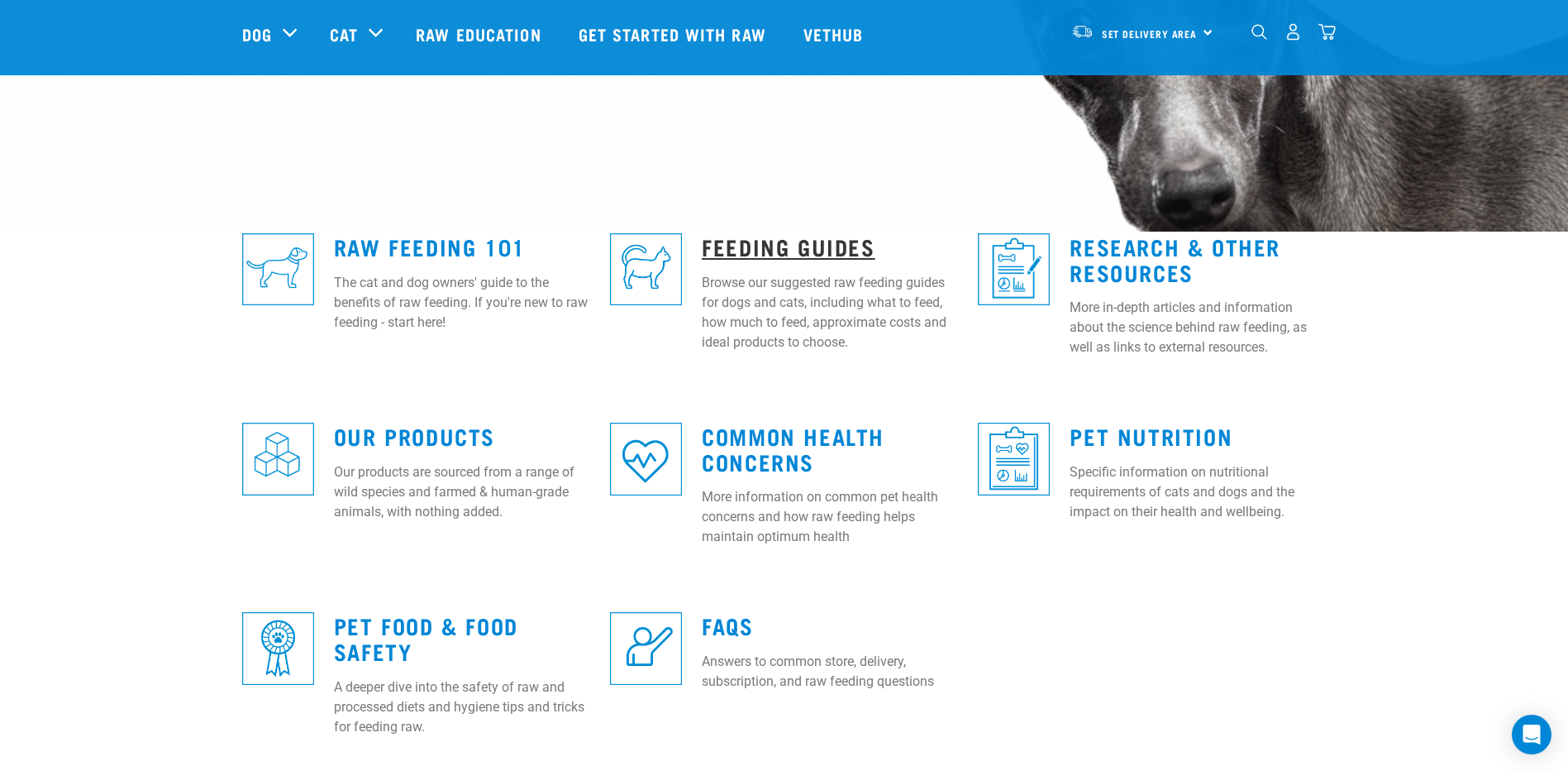
click at [817, 248] on link "Feeding Guides" at bounding box center [788, 247] width 172 height 13
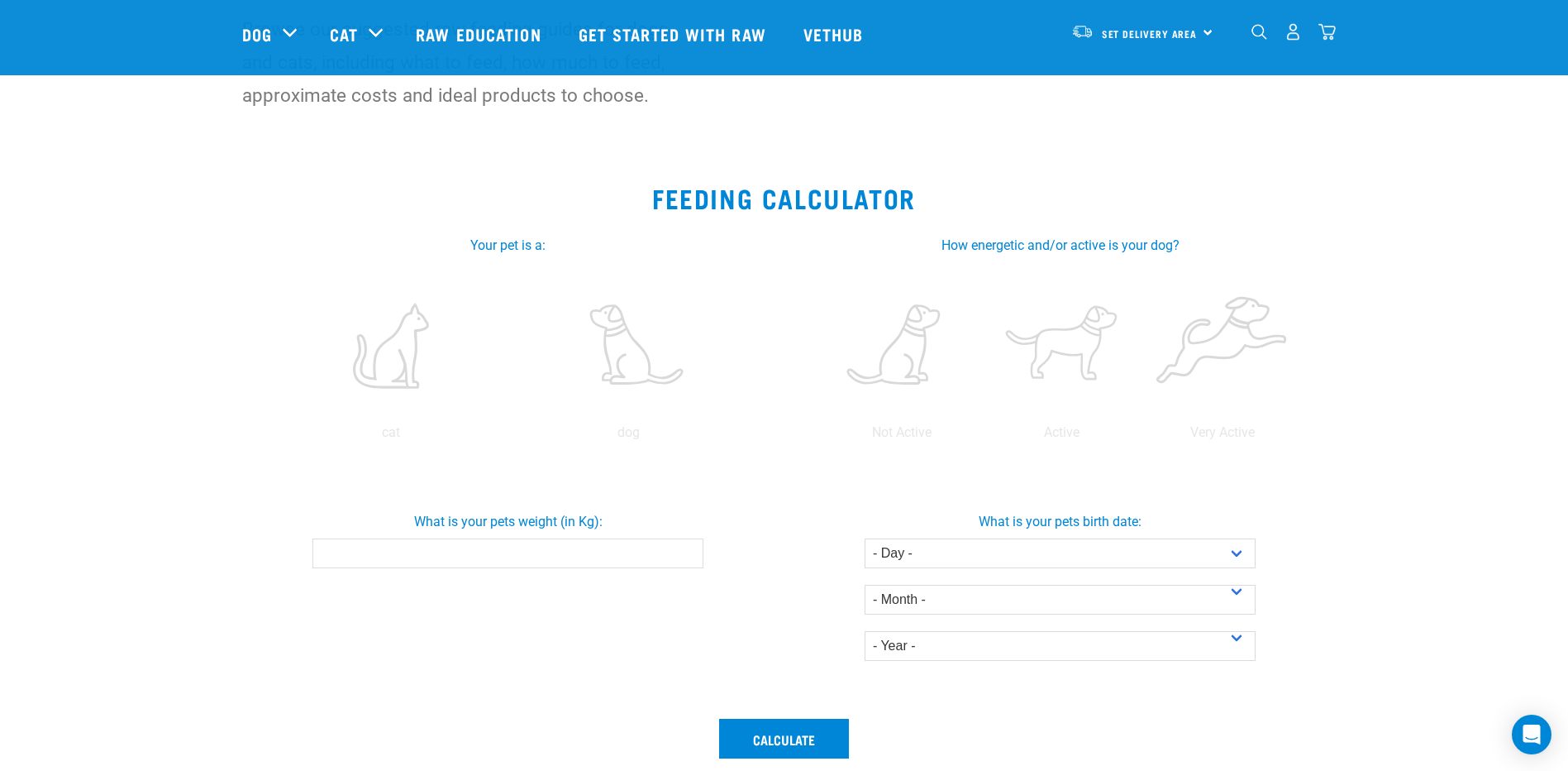
scroll to position [165, 0]
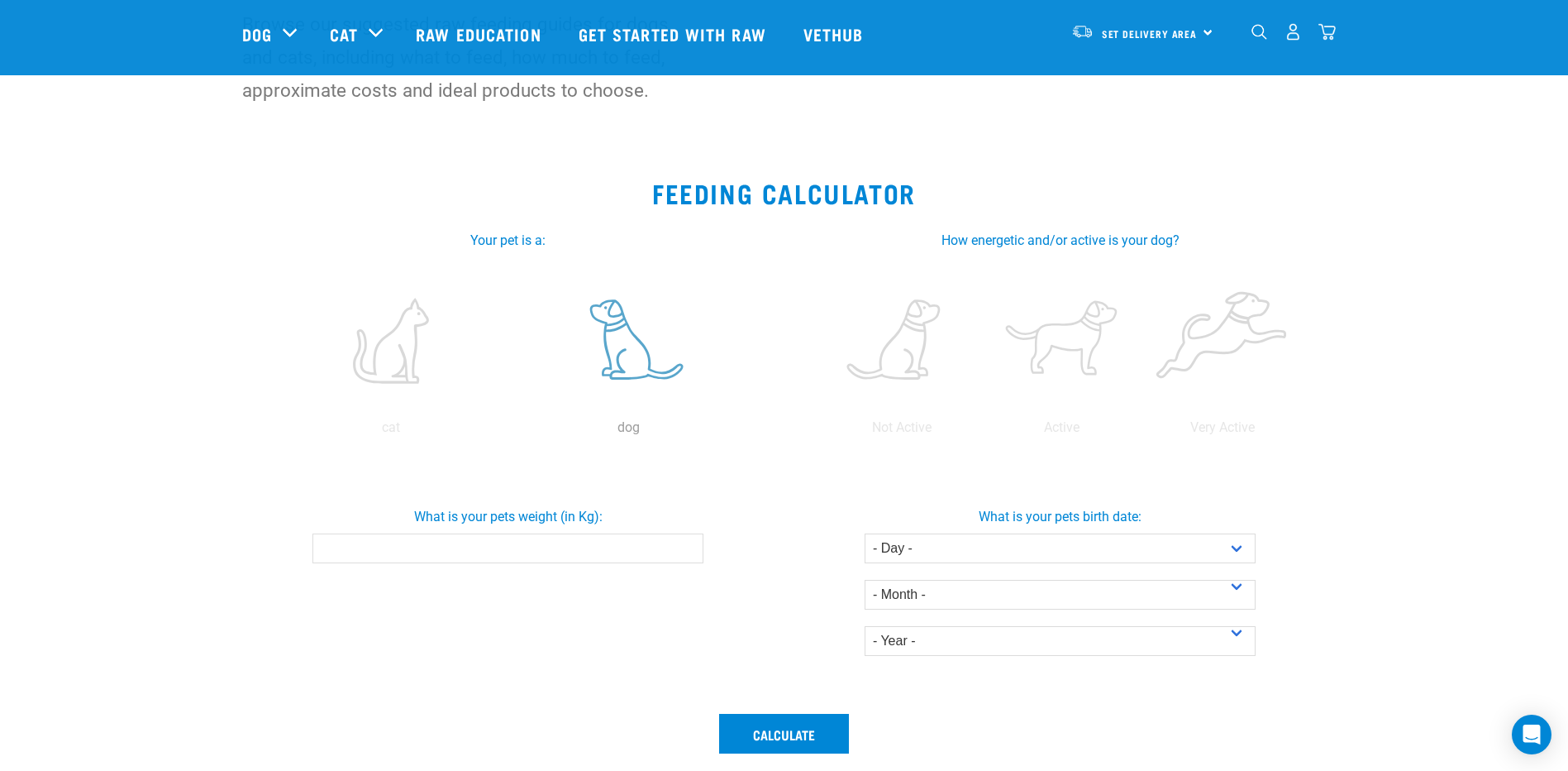
click at [628, 361] on label at bounding box center [629, 340] width 231 height 140
click at [510, 432] on input "radio" at bounding box center [510, 432] width 0 height 0
click at [905, 344] on label at bounding box center [902, 340] width 154 height 140
click at [821, 432] on input "radio" at bounding box center [821, 432] width 0 height 0
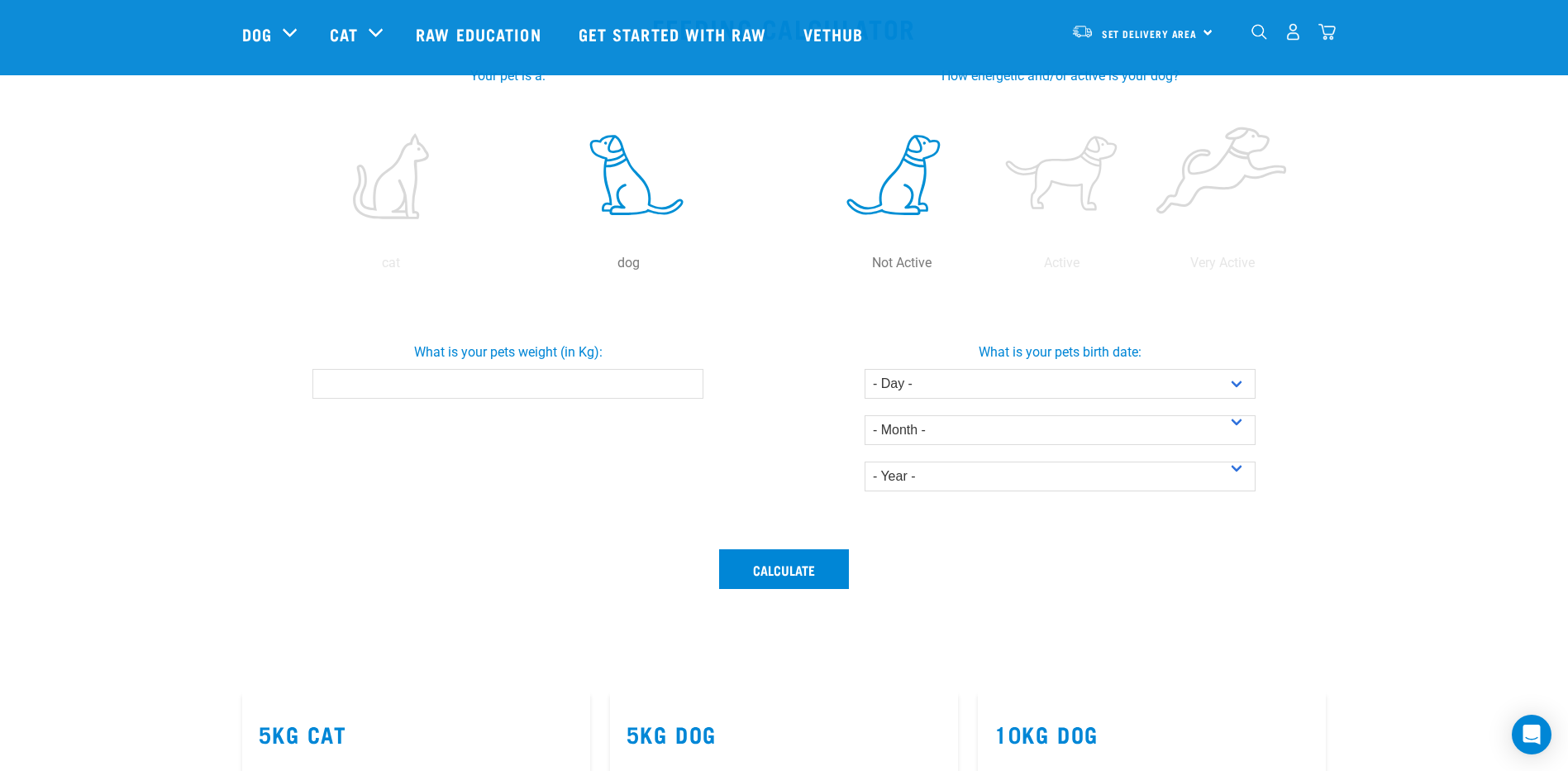
scroll to position [331, 0]
click at [784, 573] on button "Calculate" at bounding box center [784, 567] width 130 height 39
type input "45"
click at [1241, 385] on select "- Day - 1 2 3 4 5 6 7 8 9 10 11 12 13 14 15 16 17 18 19 20 21 22 23 24 25 26 27" at bounding box center [1059, 382] width 391 height 29
select select "17"
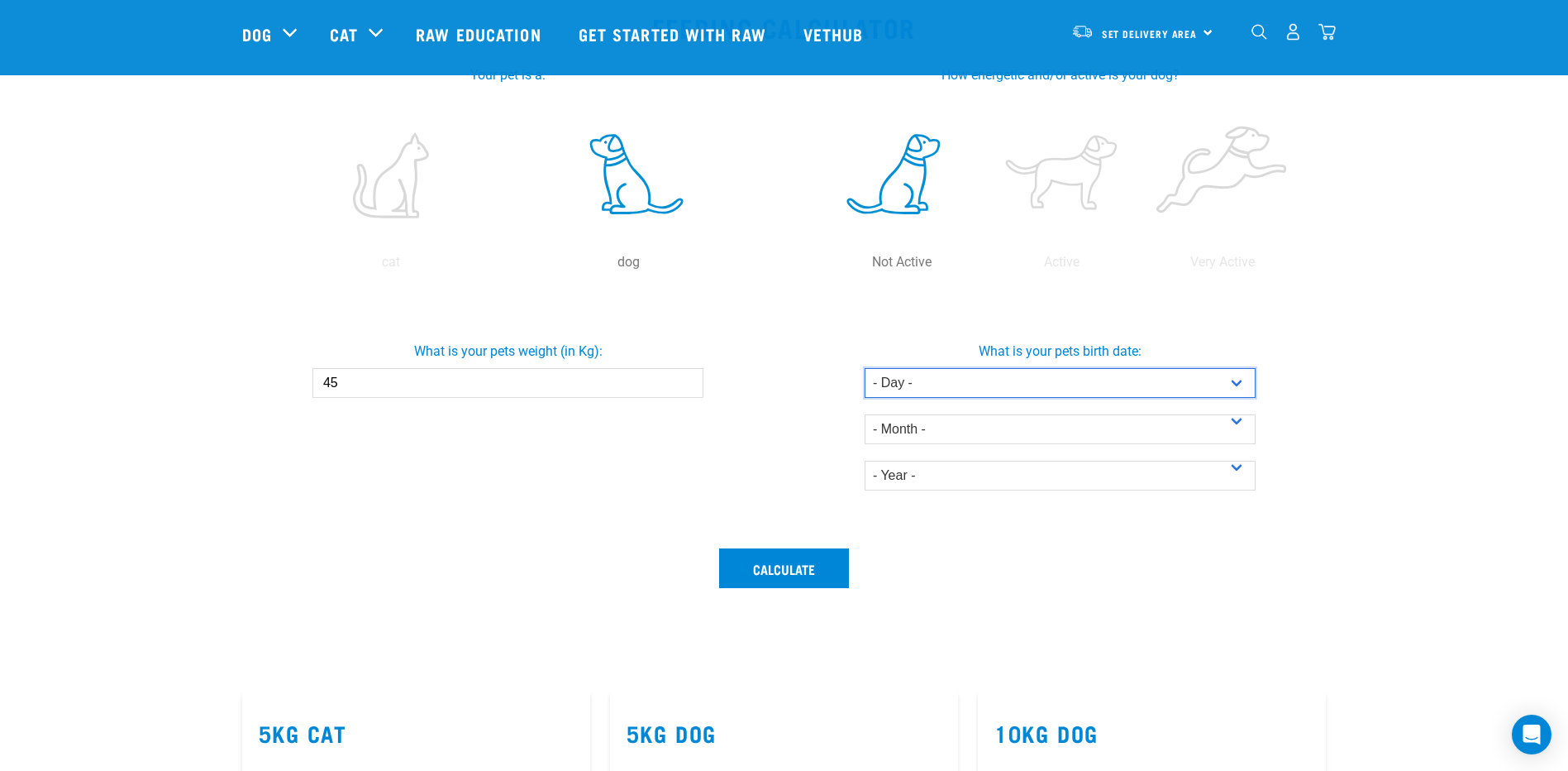
click at [864, 368] on select "- Day - 1 2 3 4 5 6 7 8 9 10 11 12 13 14 15 16 17 18 19 20 21 22 23 24 25 26 27" at bounding box center [1059, 382] width 391 height 29
click at [926, 432] on select "- Month - January February March April May June July August September October N…" at bounding box center [1059, 429] width 391 height 29
select select "November"
click at [864, 414] on select "- Month - January February March April May June July August September October N…" at bounding box center [1059, 429] width 391 height 29
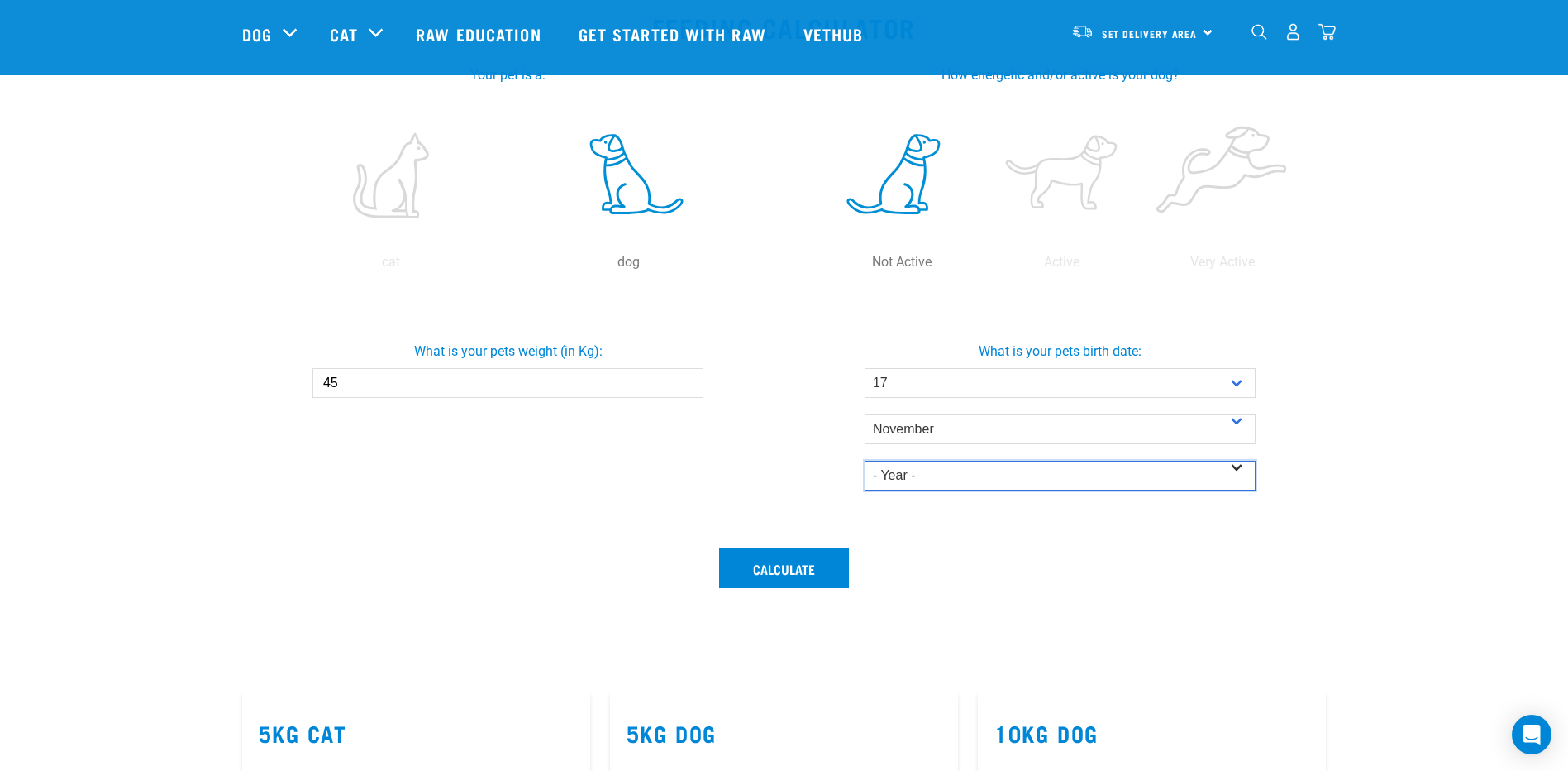
click at [912, 476] on select "- Year - 2025 2024 2023 2022 2021 2020 2019 2018 2017 2016 2015 2014" at bounding box center [1059, 475] width 391 height 29
select select "2017"
click at [864, 460] on select "- Year - 2025 2024 2023 2022 2021 2020 2019 2018 2017 2016 2015 2014" at bounding box center [1059, 475] width 391 height 29
click at [795, 570] on button "Calculate" at bounding box center [784, 567] width 130 height 39
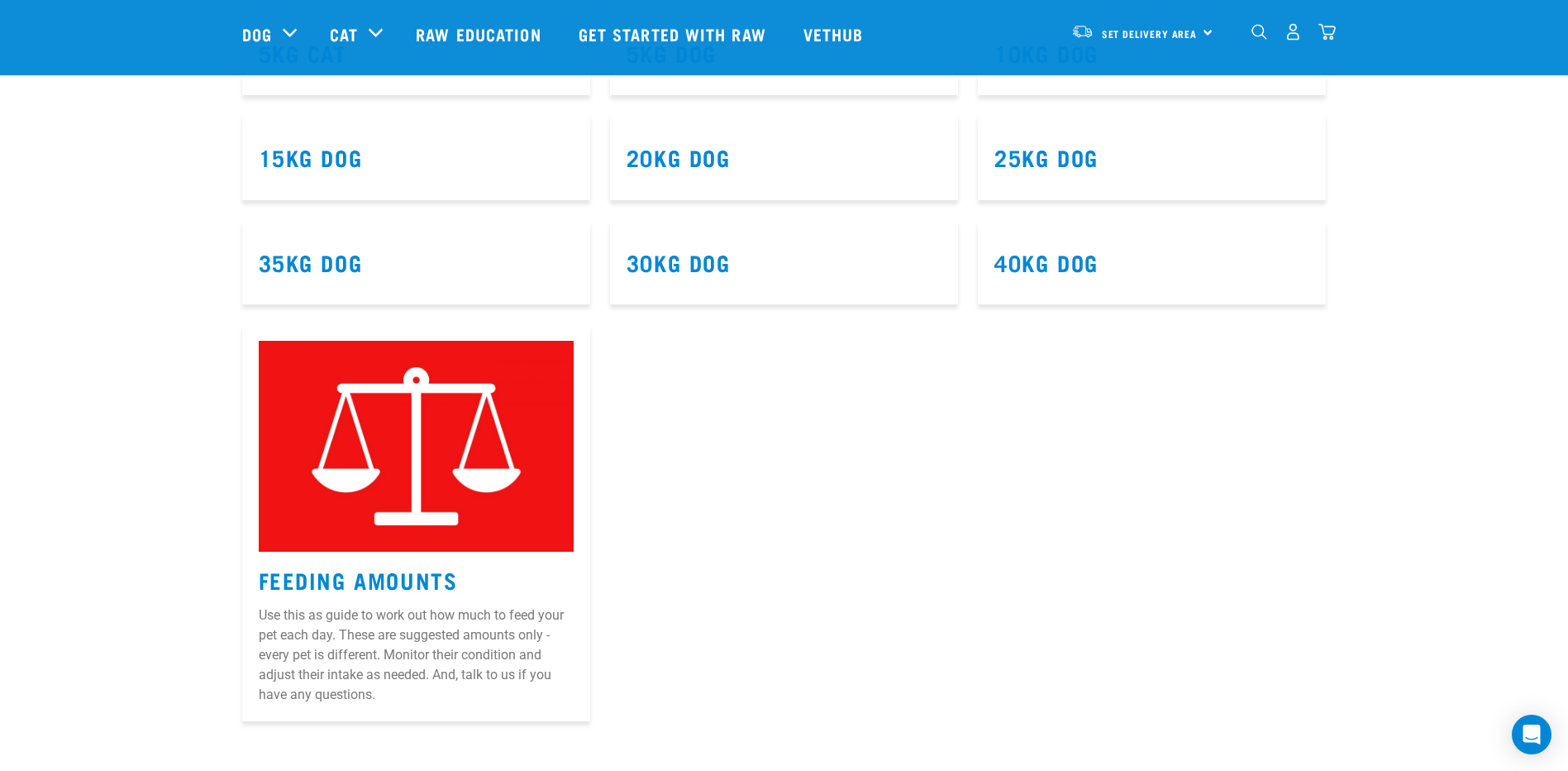
scroll to position [1323, 0]
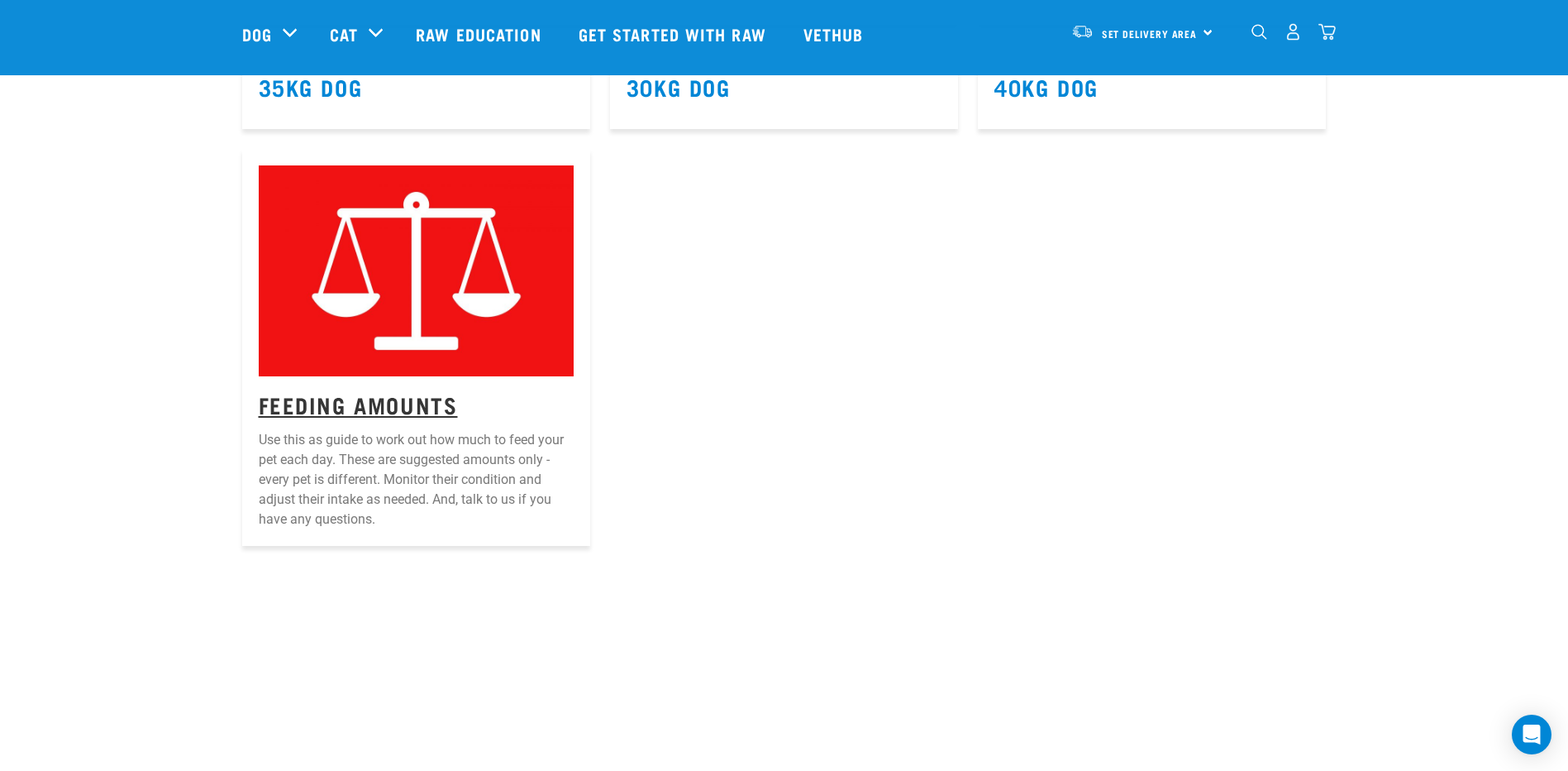
click at [335, 404] on link "Feeding Amounts" at bounding box center [357, 404] width 199 height 13
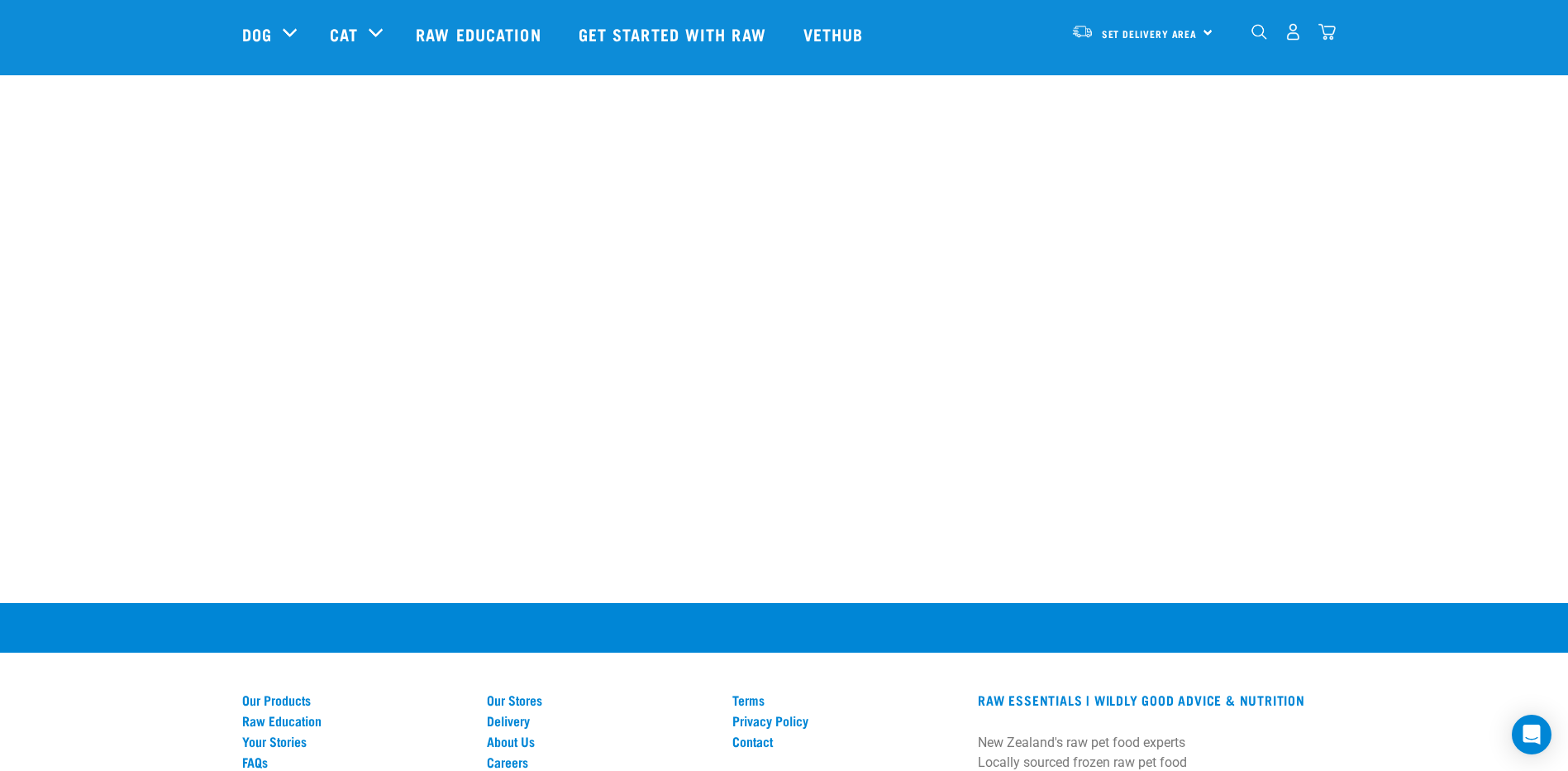
scroll to position [2252, 0]
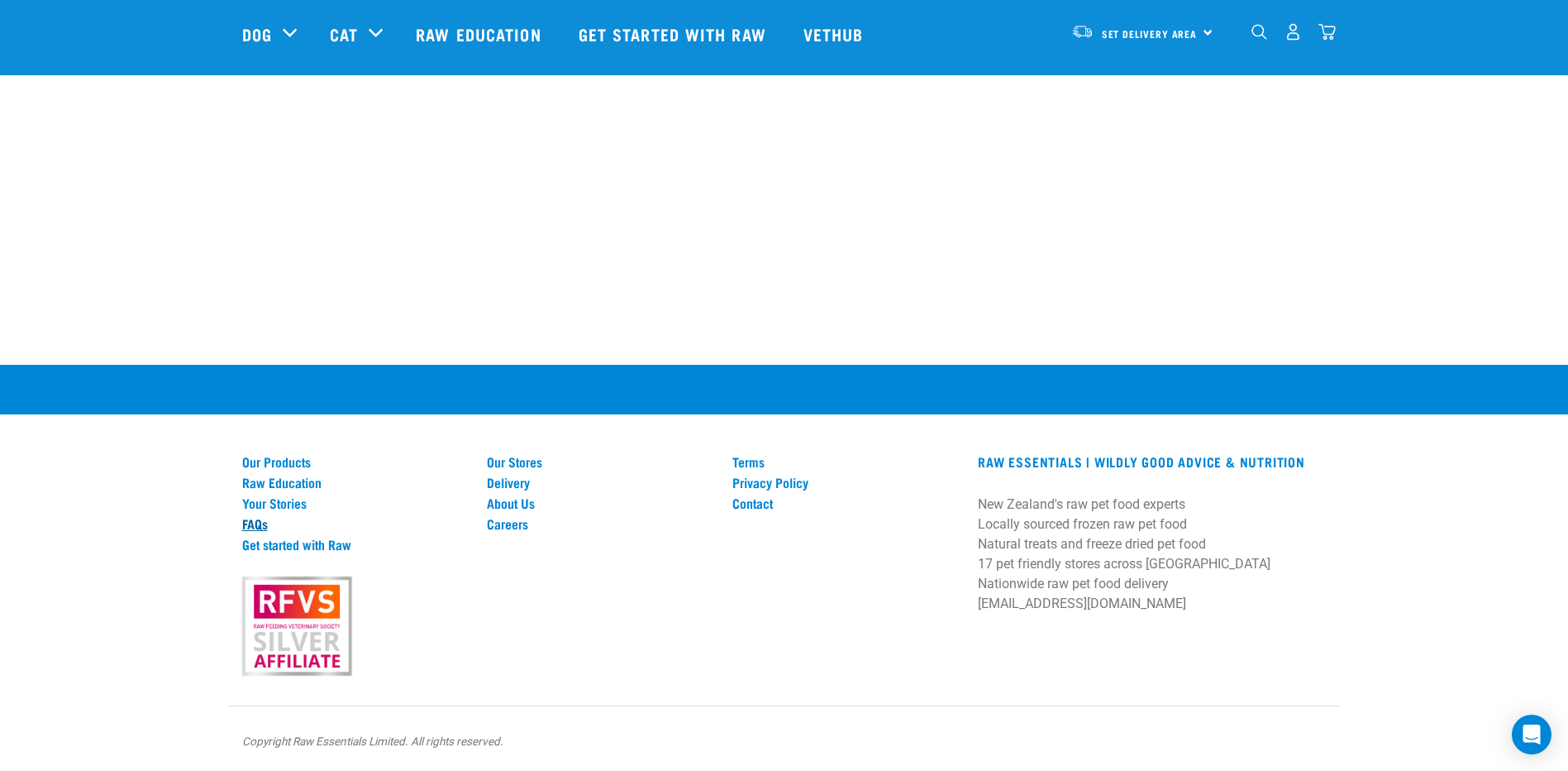
click at [252, 522] on link "FAQs" at bounding box center [355, 523] width 225 height 15
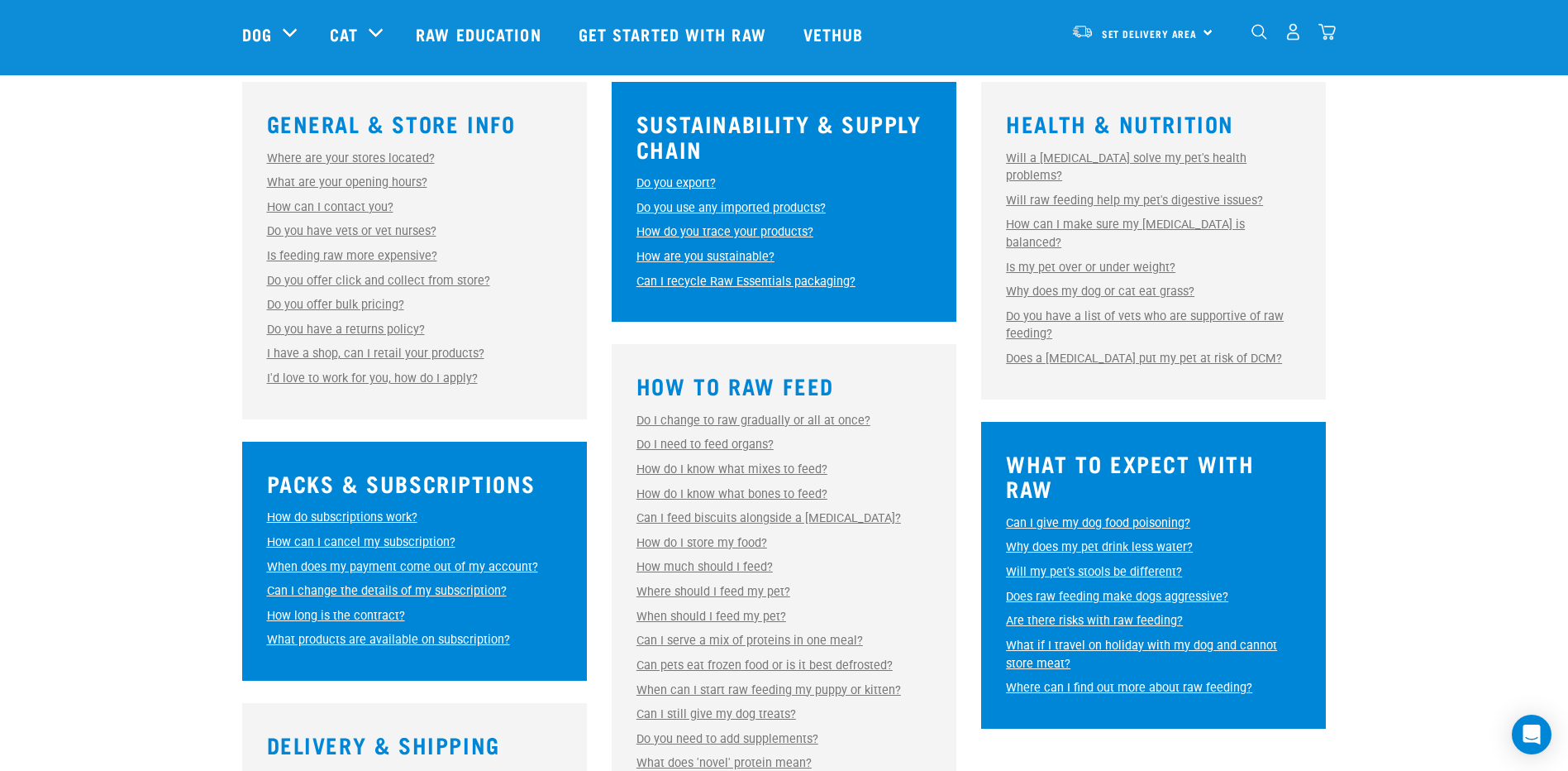
scroll to position [481, 0]
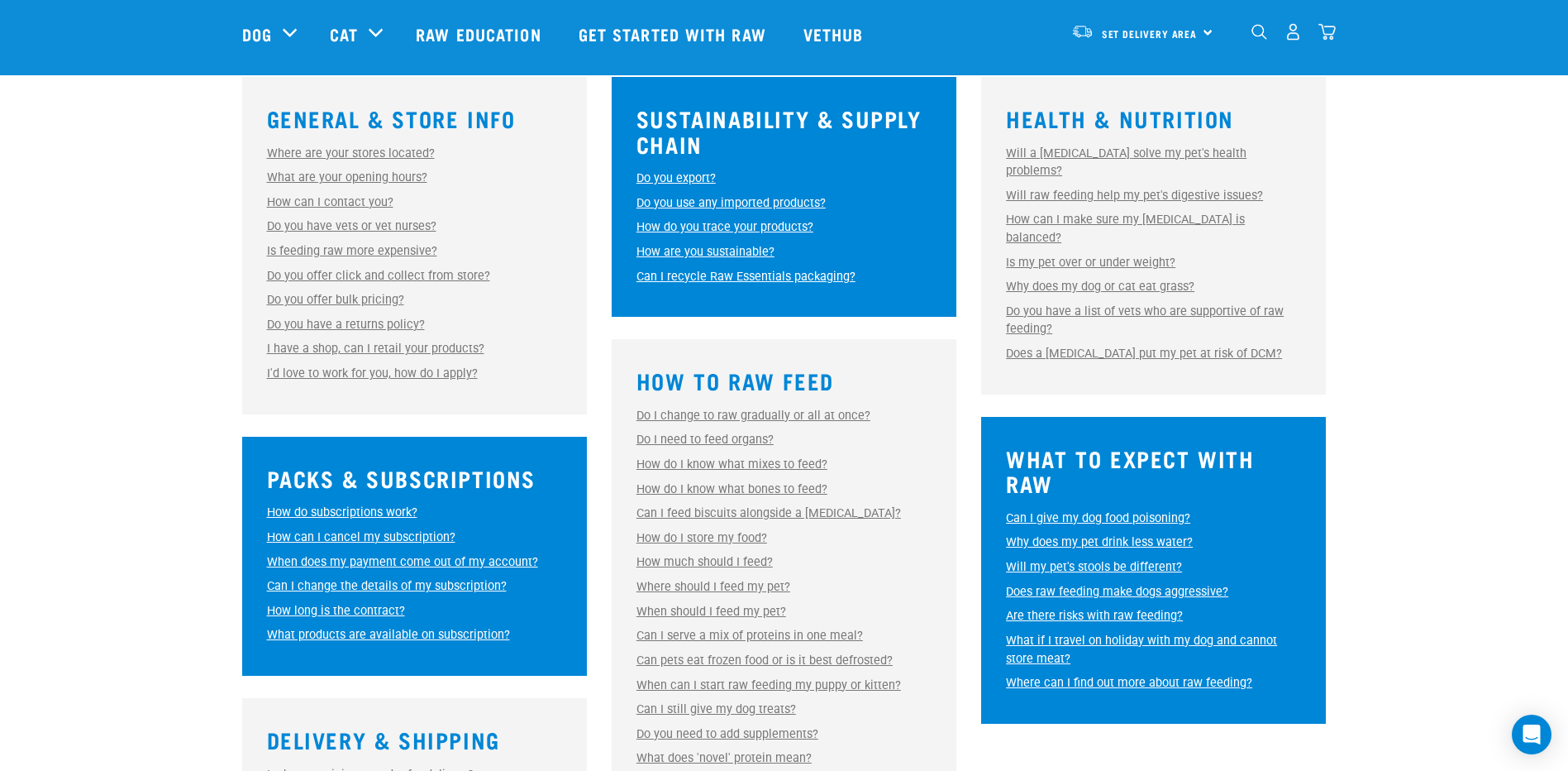
click at [708, 561] on link "How much should I feed?" at bounding box center [704, 561] width 137 height 14
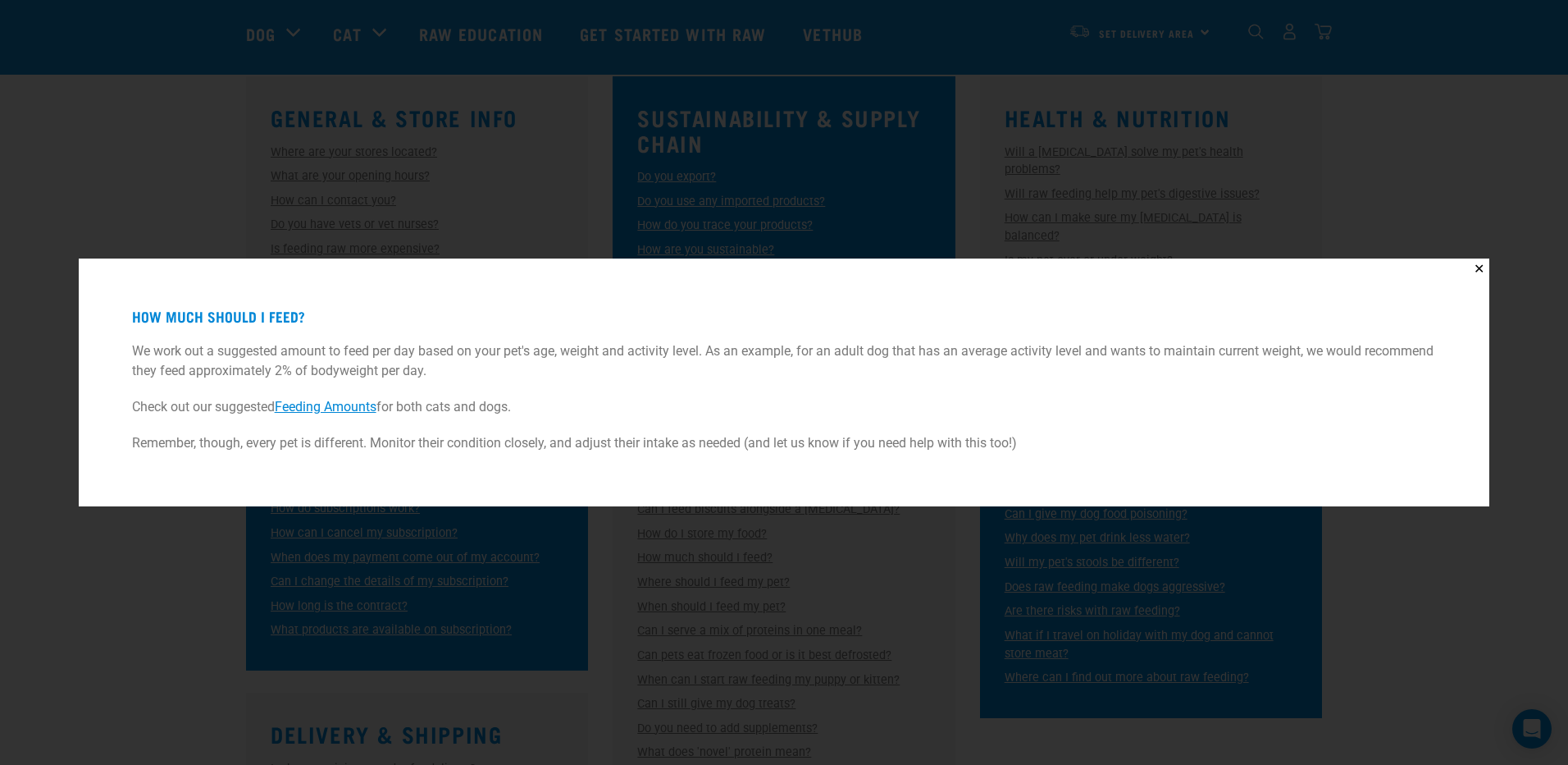
click at [705, 550] on div "✕ How much should I feed? We work out a suggested amount to feed per day based …" at bounding box center [784, 382] width 1568 height 765
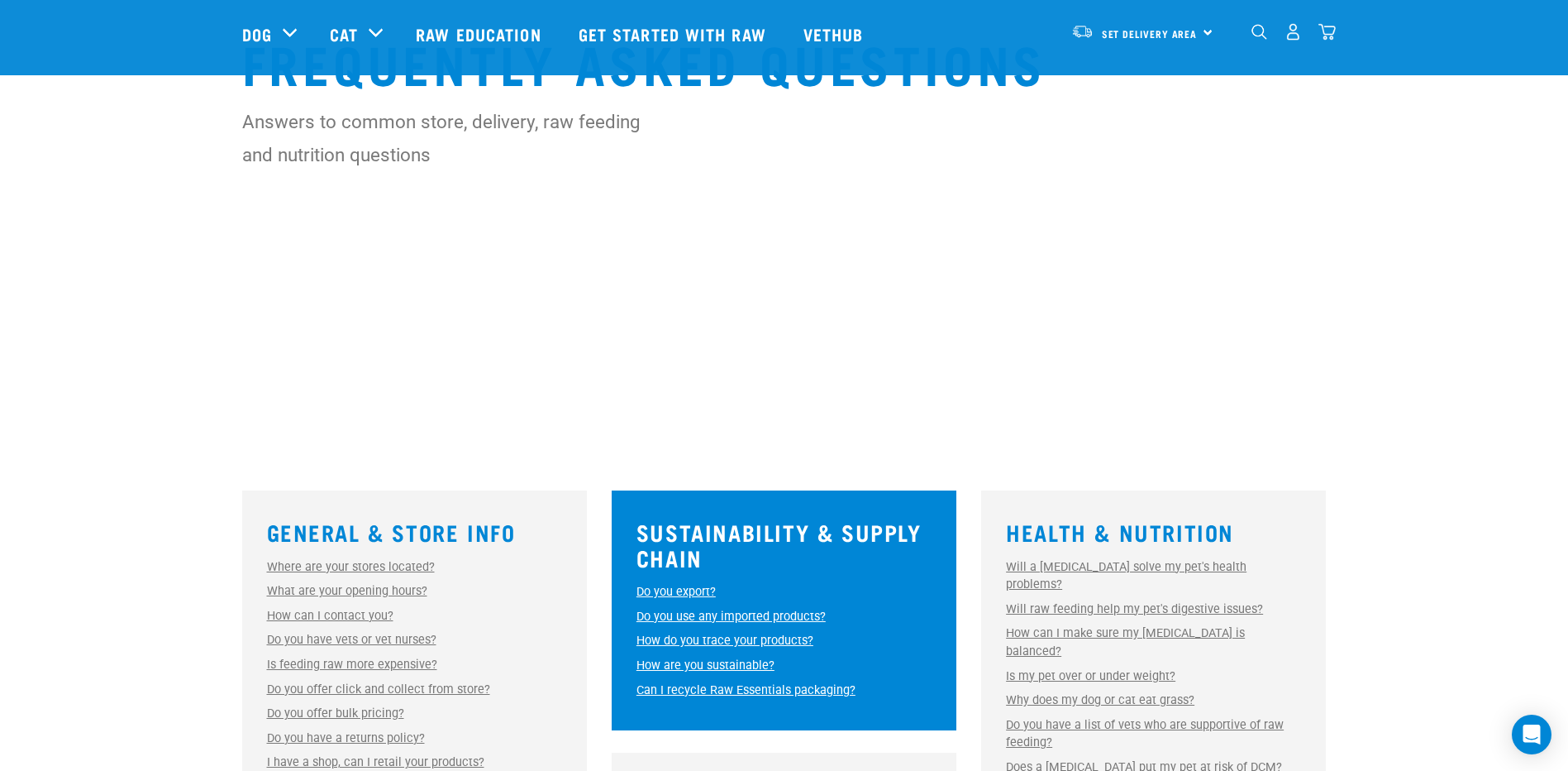
scroll to position [0, 0]
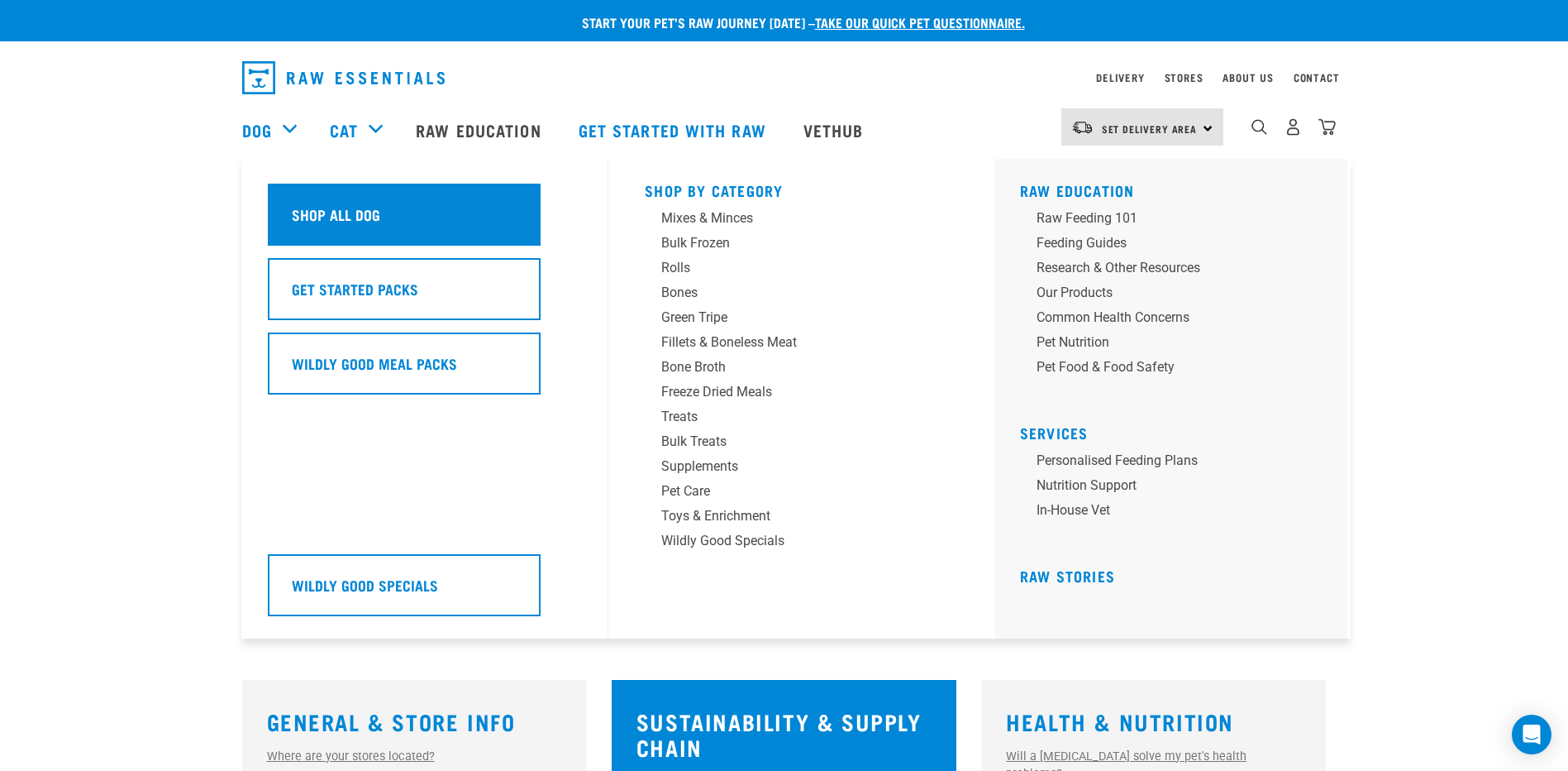
click at [359, 230] on div "Shop All Dog" at bounding box center [404, 215] width 273 height 62
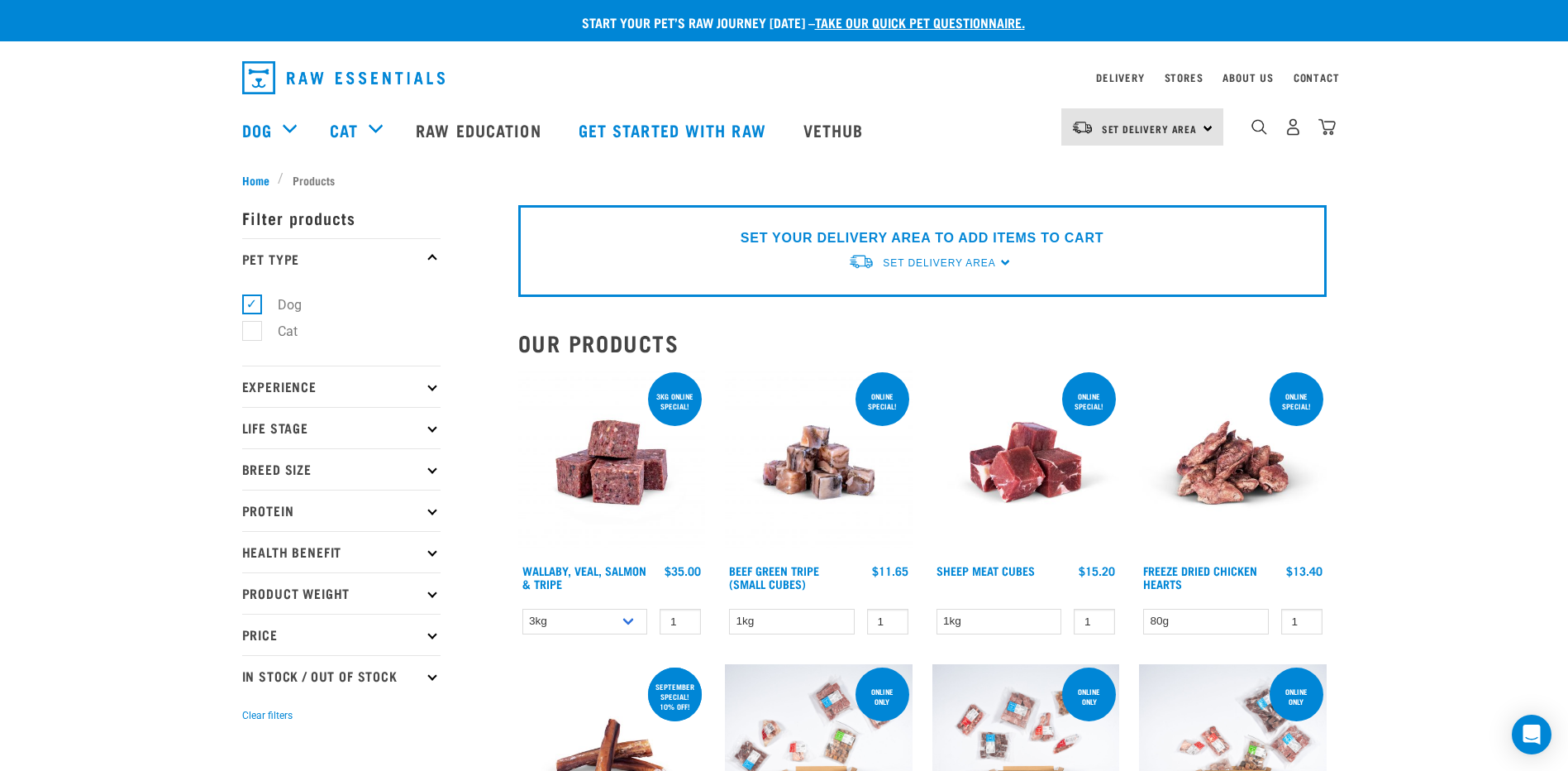
click at [598, 467] on img at bounding box center [611, 462] width 188 height 188
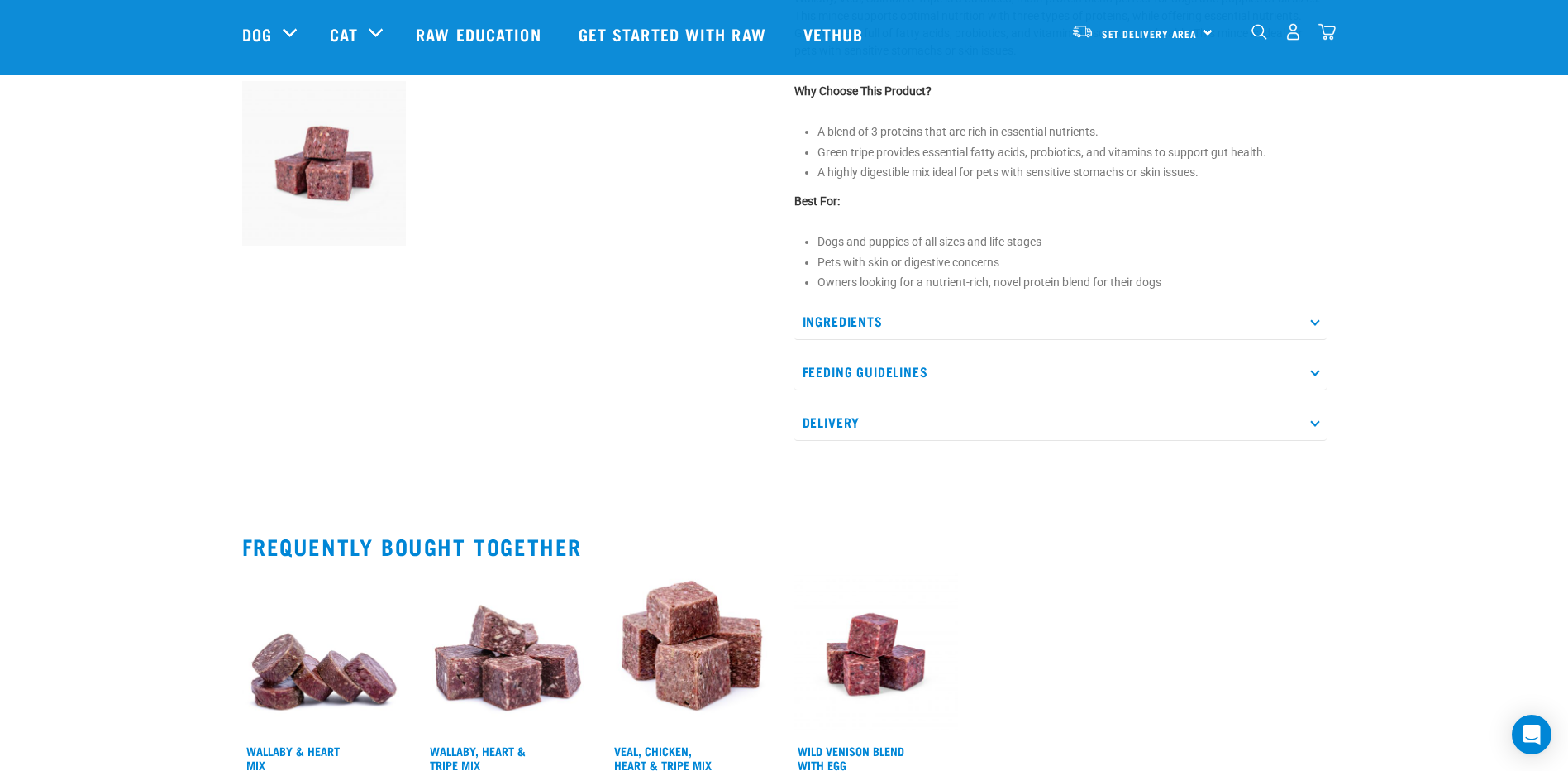
scroll to position [591, 0]
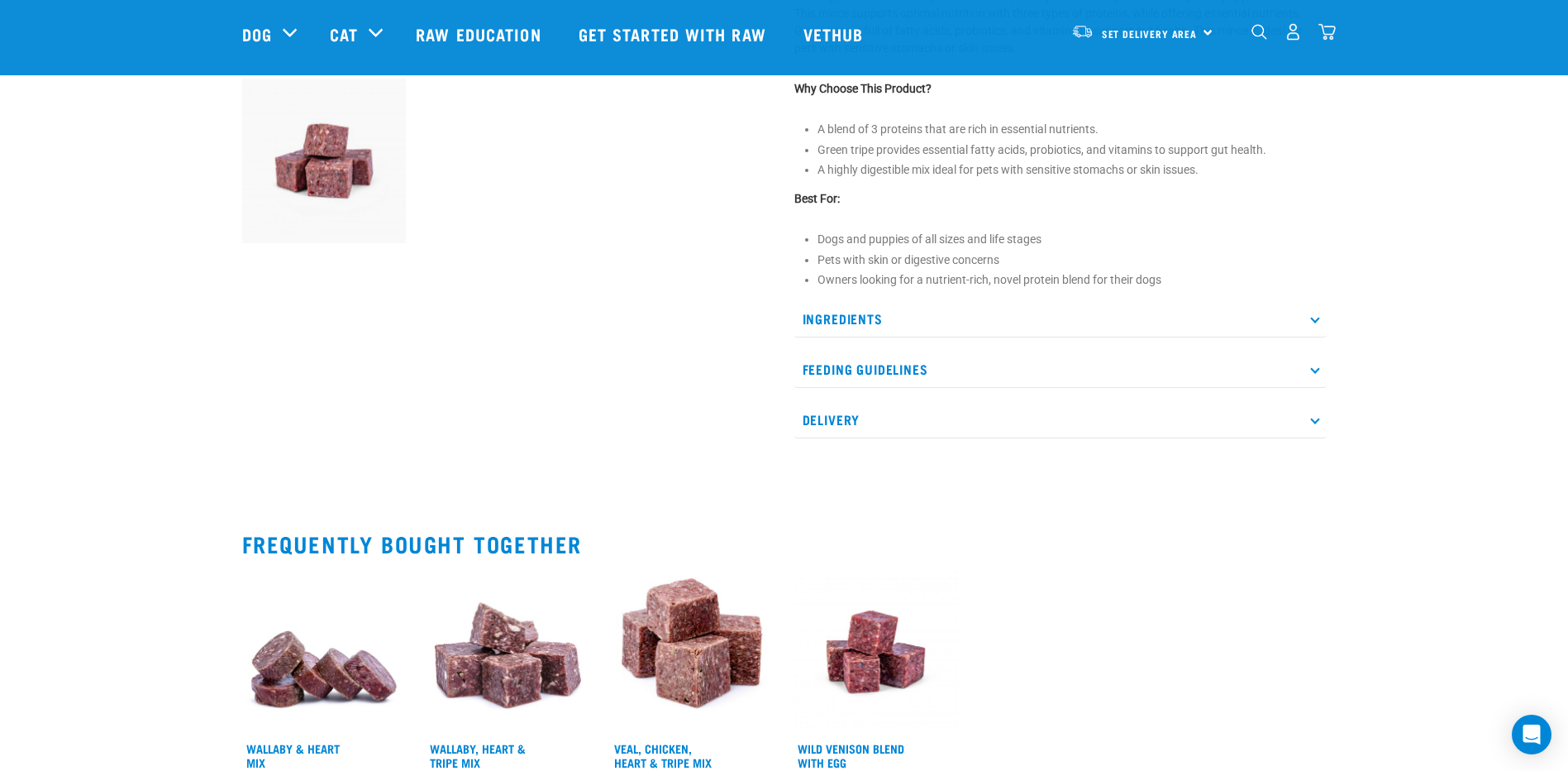
click at [1316, 374] on icon at bounding box center [1315, 369] width 9 height 9
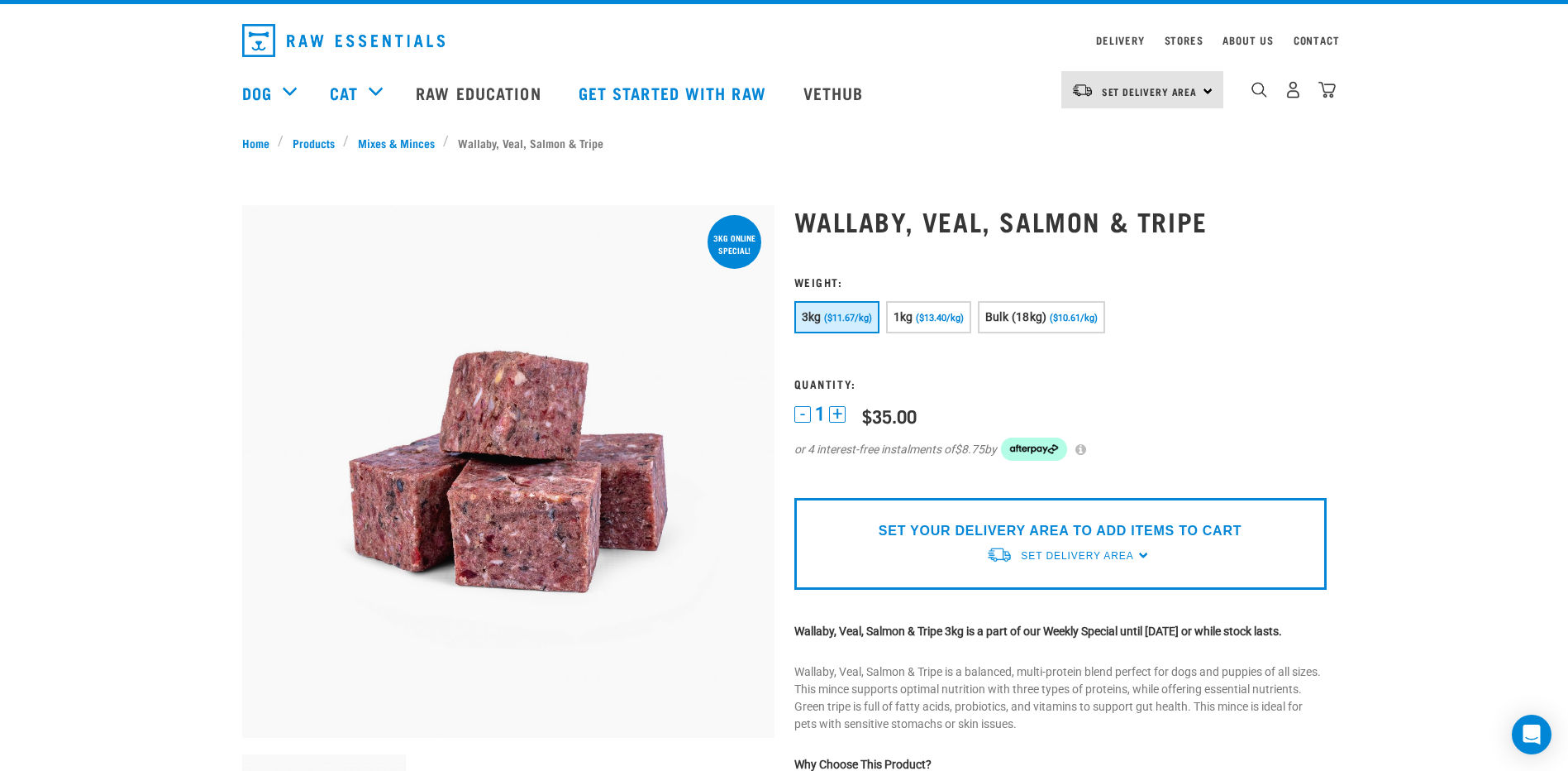
scroll to position [34, 0]
